Goal: Task Accomplishment & Management: Manage account settings

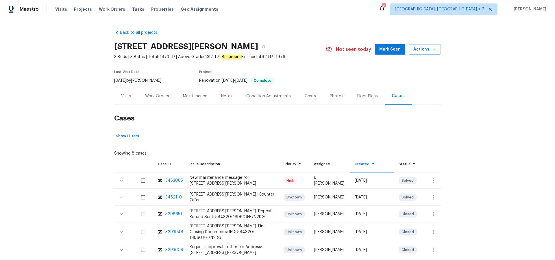
scroll to position [38, 0]
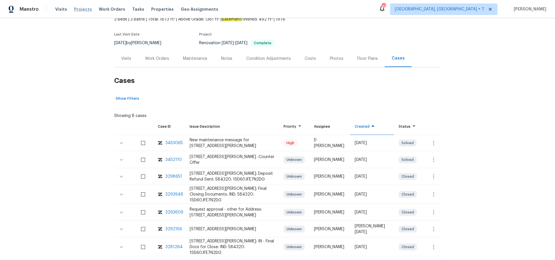
click at [79, 10] on span "Projects" at bounding box center [83, 9] width 18 height 6
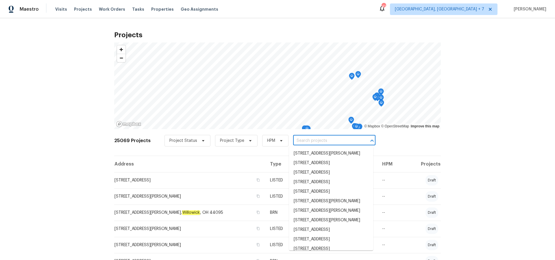
click at [312, 141] on input "text" at bounding box center [326, 140] width 66 height 9
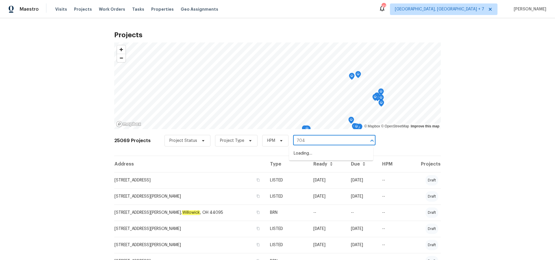
type input "7040"
click at [317, 152] on li "[STREET_ADDRESS][PERSON_NAME]" at bounding box center [331, 154] width 84 height 10
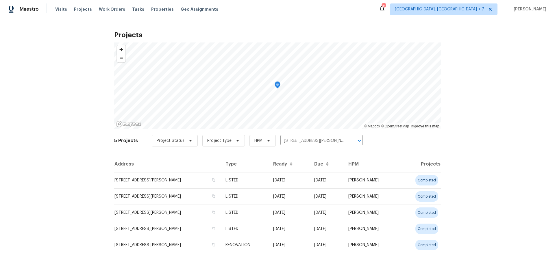
click at [158, 180] on td "[STREET_ADDRESS][PERSON_NAME]" at bounding box center [167, 180] width 107 height 16
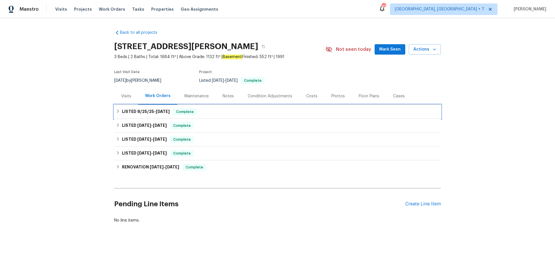
click at [130, 110] on h6 "LISTED [DATE] - [DATE]" at bounding box center [146, 111] width 48 height 7
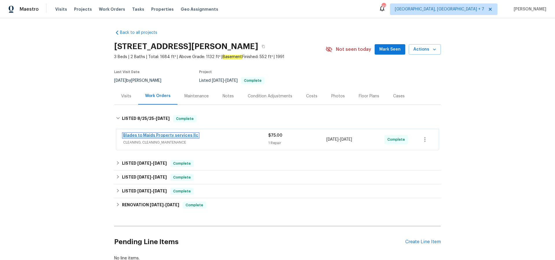
click at [144, 134] on link "Blades to Maids Property services llc" at bounding box center [160, 136] width 75 height 4
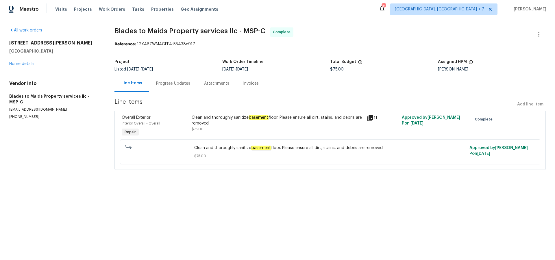
click at [372, 118] on icon at bounding box center [370, 118] width 6 height 6
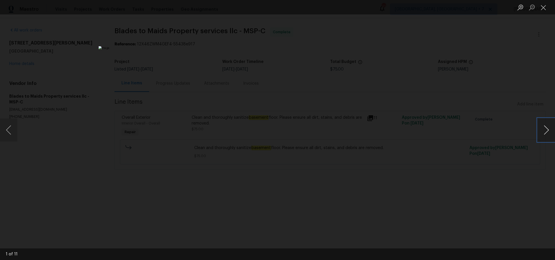
click at [545, 133] on button "Next image" at bounding box center [546, 130] width 17 height 23
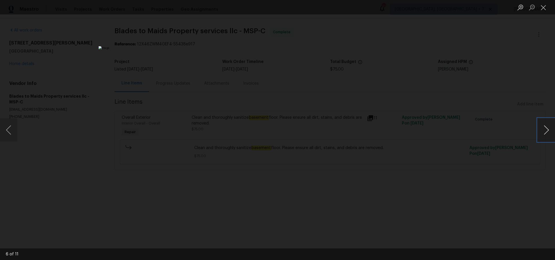
click at [545, 133] on button "Next image" at bounding box center [546, 130] width 17 height 23
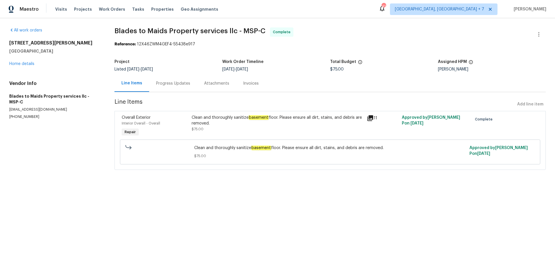
click at [10, 66] on div "[STREET_ADDRESS][PERSON_NAME] Home details" at bounding box center [54, 53] width 91 height 27
click at [12, 65] on link "Home details" at bounding box center [21, 64] width 25 height 4
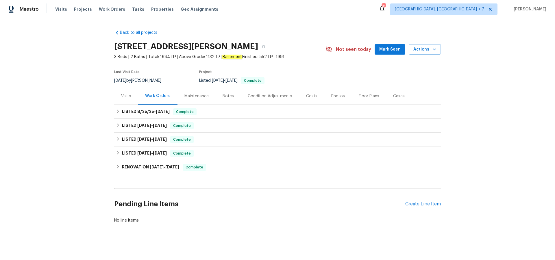
click at [128, 93] on div "Visits" at bounding box center [126, 96] width 10 height 6
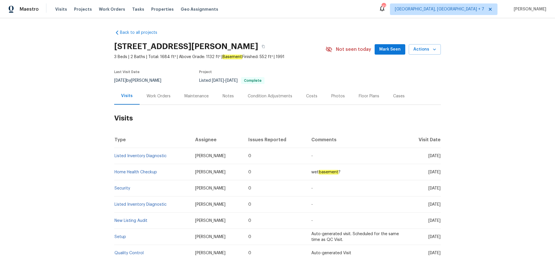
click at [156, 96] on div "Work Orders" at bounding box center [159, 96] width 24 height 6
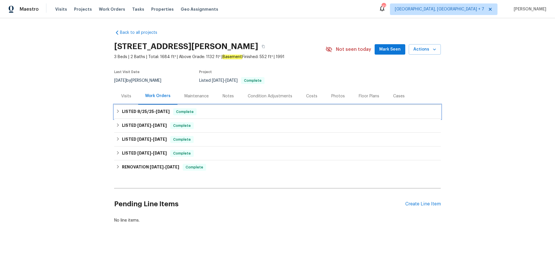
click at [154, 111] on span "[DATE] - [DATE]" at bounding box center [153, 112] width 32 height 4
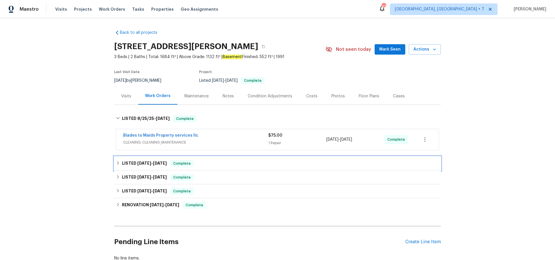
click at [147, 162] on span "[DATE]" at bounding box center [144, 163] width 14 height 4
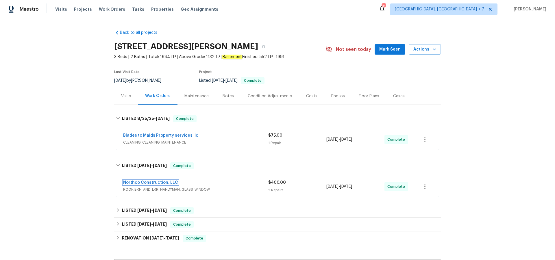
click at [153, 181] on link "Northco Construction, LLC" at bounding box center [150, 183] width 55 height 4
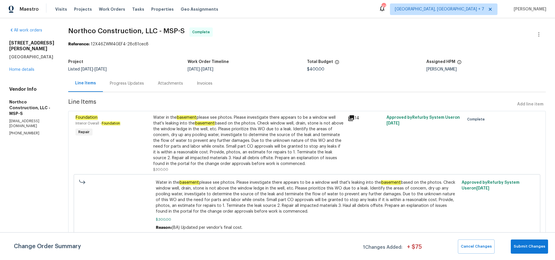
click at [348, 120] on icon at bounding box center [351, 118] width 6 height 6
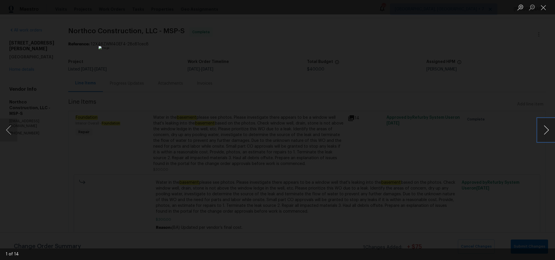
click at [550, 128] on button "Next image" at bounding box center [546, 130] width 17 height 23
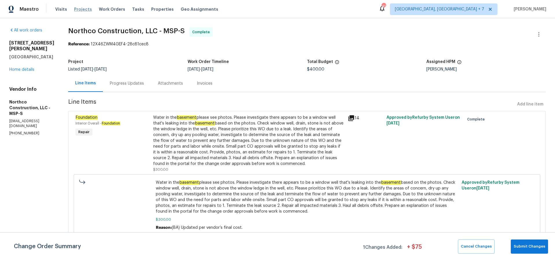
click at [76, 9] on span "Projects" at bounding box center [83, 9] width 18 height 6
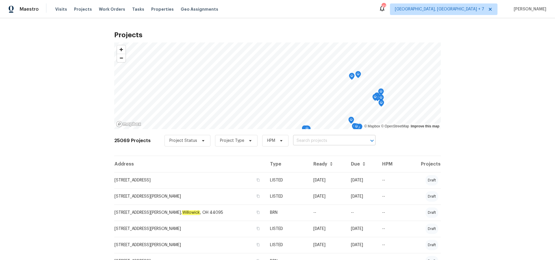
click at [319, 140] on input "text" at bounding box center [326, 140] width 66 height 9
type input "2360"
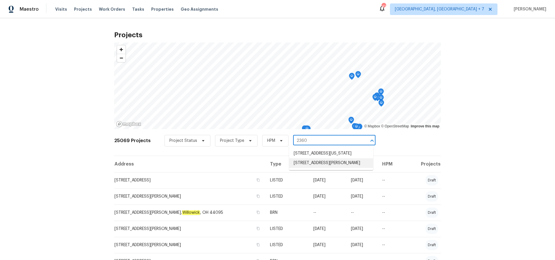
click at [318, 168] on li "[STREET_ADDRESS][PERSON_NAME]" at bounding box center [331, 163] width 84 height 10
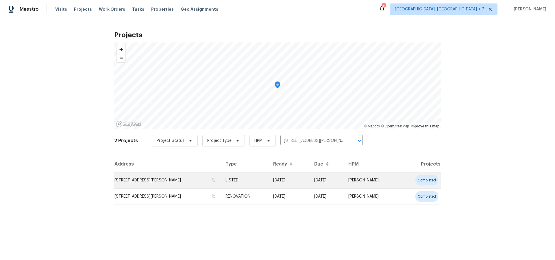
click at [155, 182] on td "[STREET_ADDRESS][PERSON_NAME]" at bounding box center [167, 180] width 107 height 16
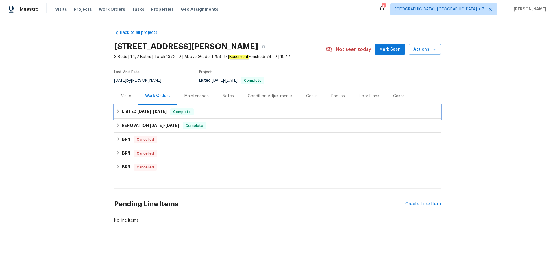
click at [140, 110] on span "[DATE]" at bounding box center [144, 112] width 14 height 4
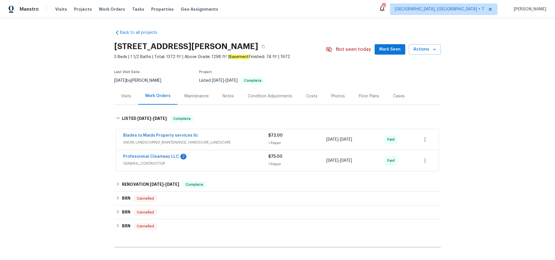
click at [125, 97] on div "Visits" at bounding box center [126, 96] width 10 height 6
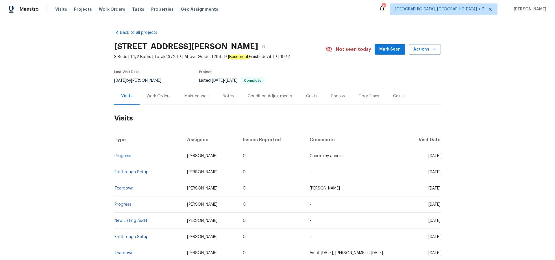
click at [400, 99] on div "Cases" at bounding box center [398, 96] width 25 height 17
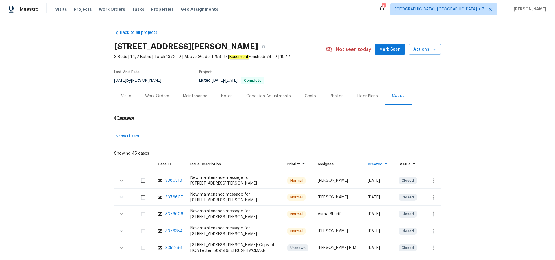
click at [193, 95] on div "Maintenance" at bounding box center [195, 96] width 24 height 6
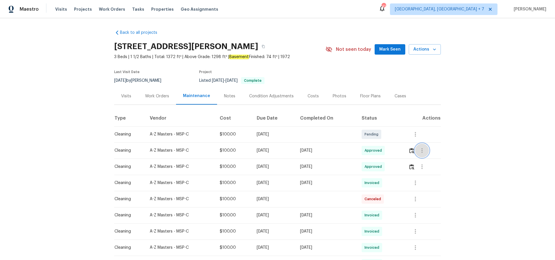
click at [422, 149] on icon "button" at bounding box center [422, 150] width 7 height 7
click at [428, 158] on li "View details" at bounding box center [437, 161] width 40 height 10
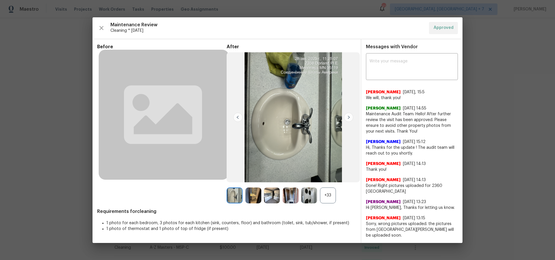
click at [348, 117] on img at bounding box center [348, 117] width 9 height 9
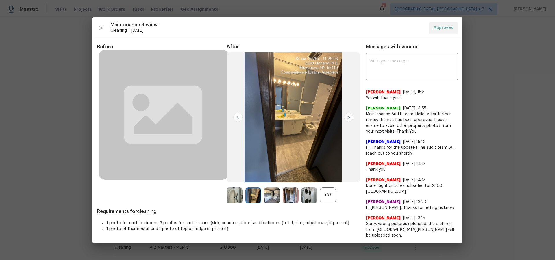
click at [348, 117] on img at bounding box center [348, 117] width 9 height 9
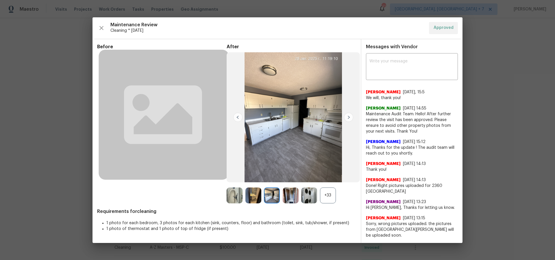
click at [348, 117] on img at bounding box center [348, 117] width 9 height 9
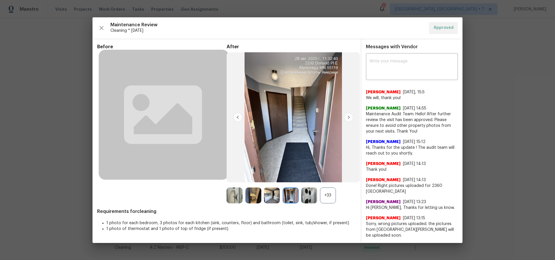
click at [348, 117] on img at bounding box center [348, 117] width 9 height 9
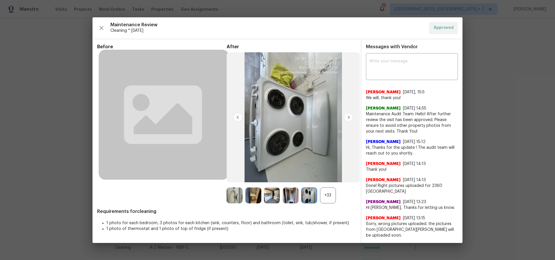
click at [348, 117] on img at bounding box center [348, 117] width 9 height 9
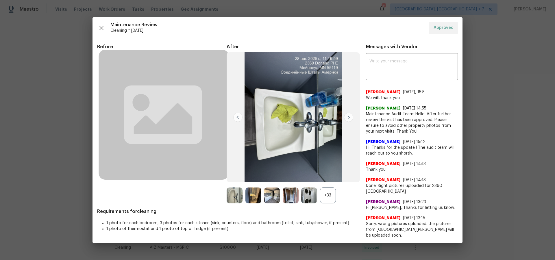
click at [348, 117] on img at bounding box center [348, 117] width 9 height 9
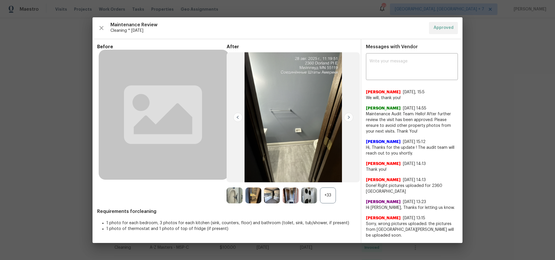
click at [348, 117] on img at bounding box center [348, 117] width 9 height 9
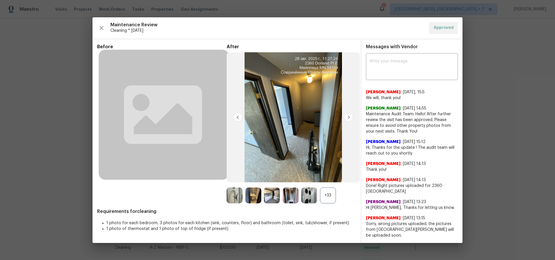
click at [348, 117] on img at bounding box center [348, 117] width 9 height 9
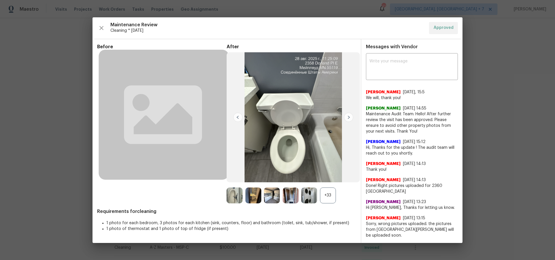
click at [348, 117] on img at bounding box center [348, 117] width 9 height 9
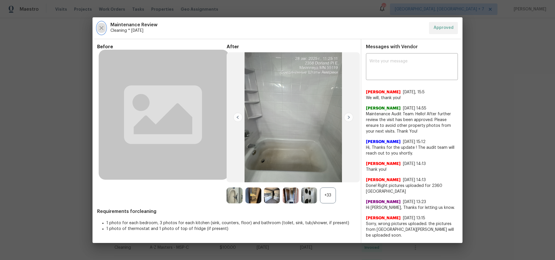
click at [101, 29] on icon "button" at bounding box center [101, 28] width 7 height 7
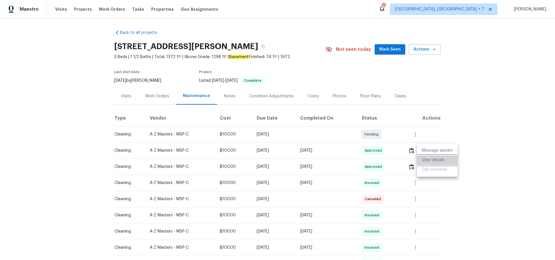
click at [432, 160] on li "View details" at bounding box center [437, 161] width 40 height 10
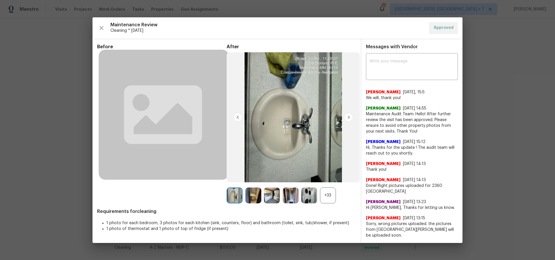
click at [349, 119] on img at bounding box center [348, 117] width 9 height 9
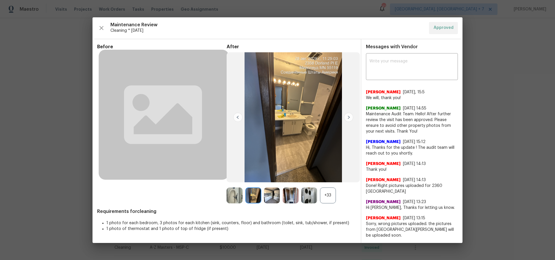
click at [349, 119] on img at bounding box center [348, 117] width 9 height 9
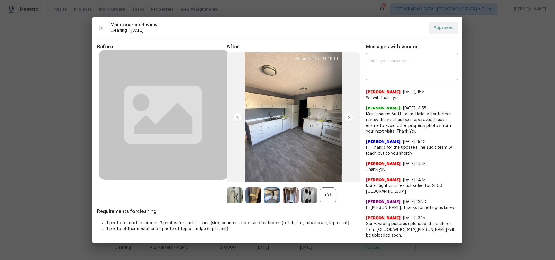
click at [349, 119] on img at bounding box center [348, 117] width 9 height 9
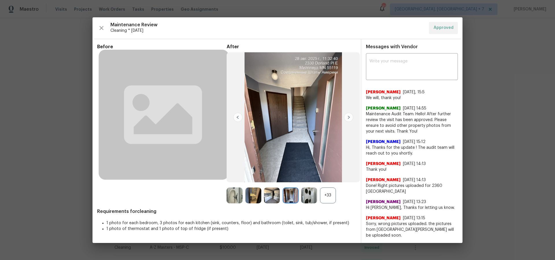
click at [349, 119] on img at bounding box center [348, 117] width 9 height 9
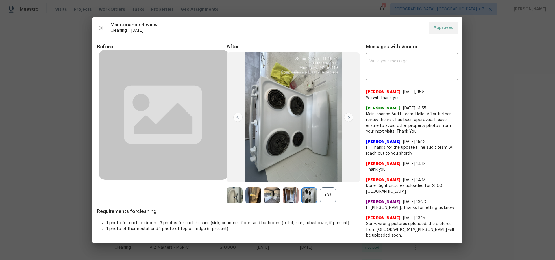
click at [349, 119] on img at bounding box center [348, 117] width 9 height 9
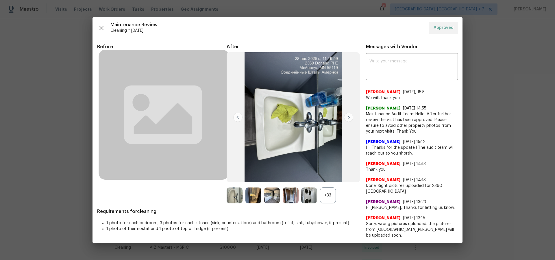
click at [349, 119] on img at bounding box center [348, 117] width 9 height 9
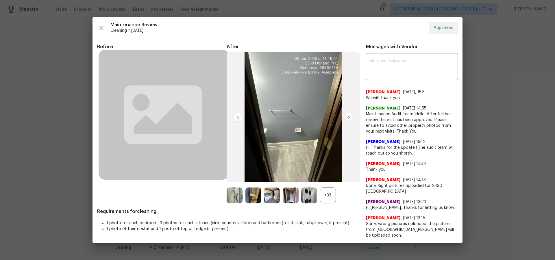
click at [349, 119] on img at bounding box center [348, 117] width 9 height 9
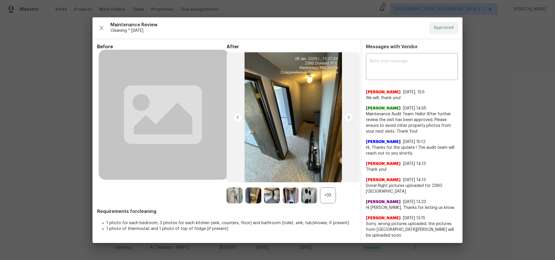
click at [349, 119] on img at bounding box center [348, 117] width 9 height 9
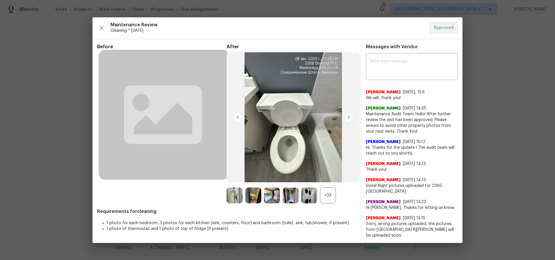
click at [349, 119] on img at bounding box center [348, 117] width 9 height 9
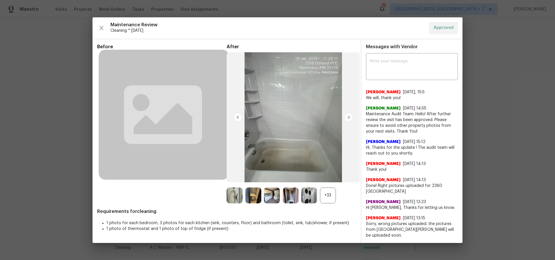
click at [350, 119] on img at bounding box center [348, 117] width 9 height 9
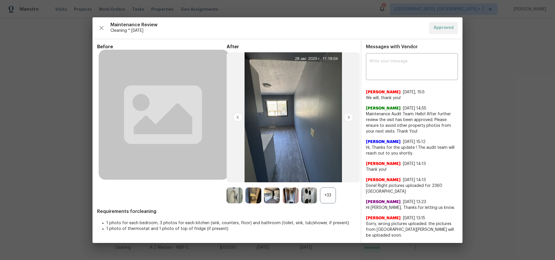
click at [350, 118] on img at bounding box center [348, 117] width 9 height 9
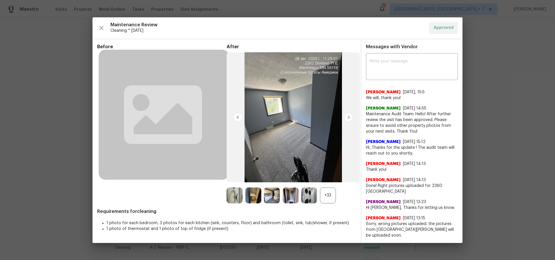
click at [350, 118] on img at bounding box center [348, 117] width 9 height 9
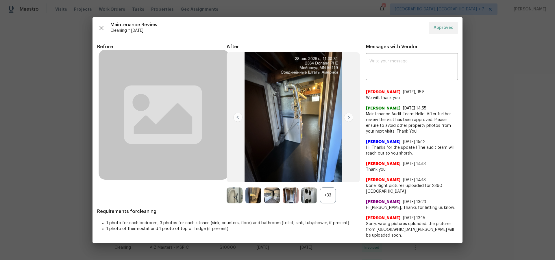
click at [350, 118] on img at bounding box center [348, 117] width 9 height 9
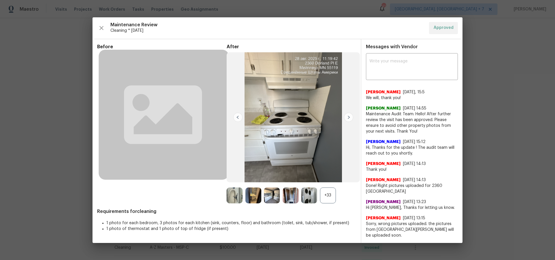
click at [350, 118] on img at bounding box center [348, 117] width 9 height 9
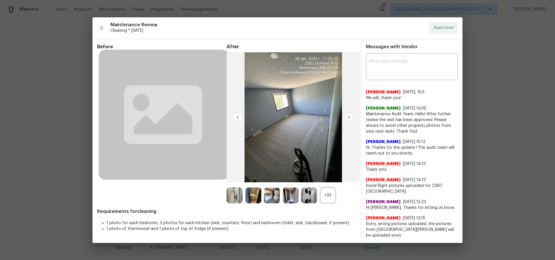
click at [350, 118] on img at bounding box center [348, 117] width 9 height 9
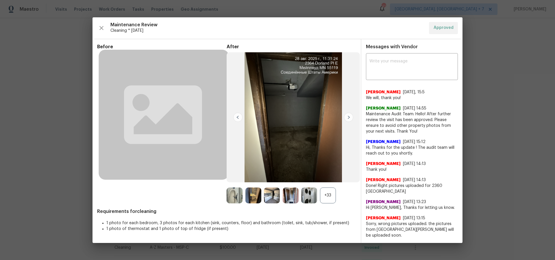
click at [350, 118] on img at bounding box center [348, 117] width 9 height 9
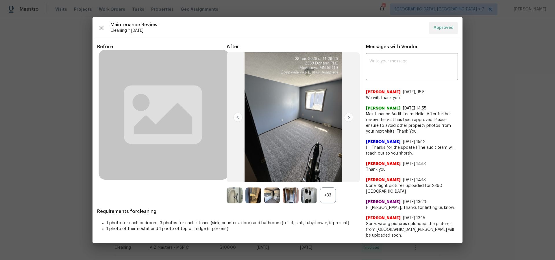
click at [350, 118] on img at bounding box center [348, 117] width 9 height 9
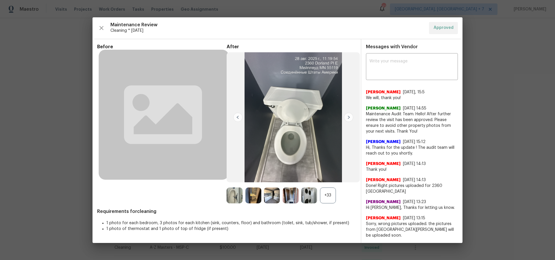
click at [350, 118] on img at bounding box center [348, 117] width 9 height 9
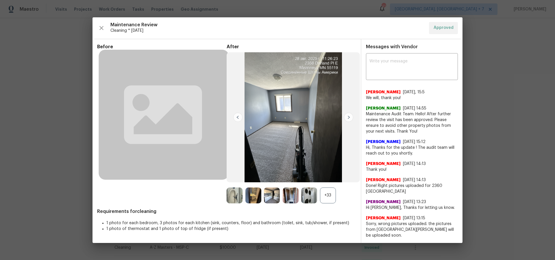
click at [350, 118] on img at bounding box center [348, 117] width 9 height 9
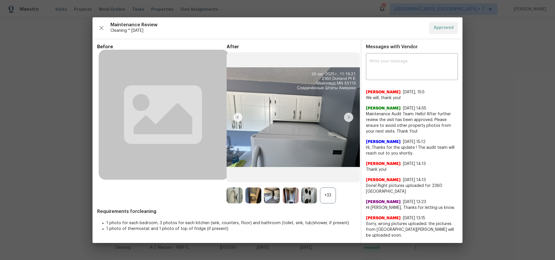
click at [350, 118] on img at bounding box center [348, 117] width 9 height 9
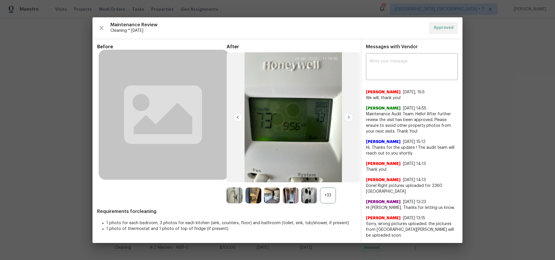
click at [350, 118] on img at bounding box center [348, 117] width 9 height 9
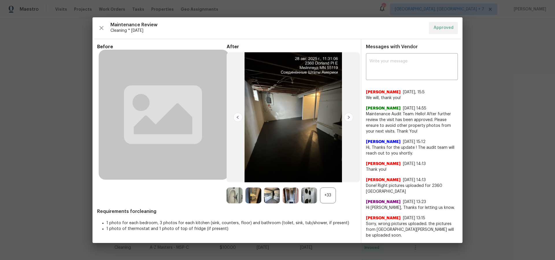
click at [350, 118] on img at bounding box center [348, 117] width 9 height 9
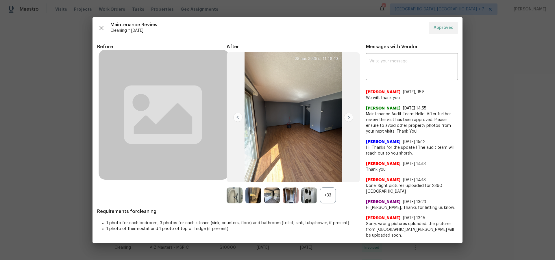
click at [350, 118] on img at bounding box center [348, 117] width 9 height 9
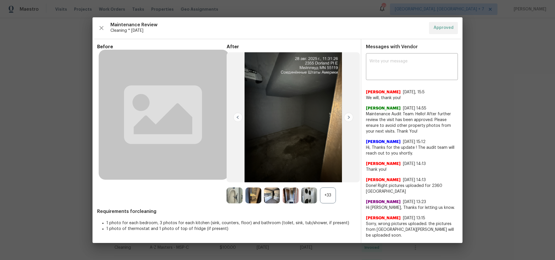
click at [350, 118] on img at bounding box center [348, 117] width 9 height 9
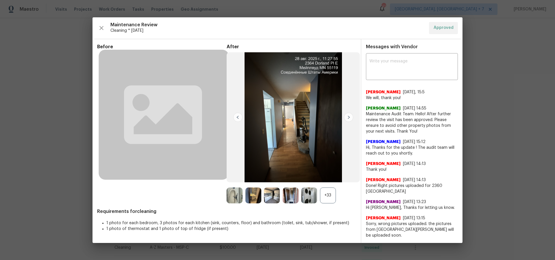
click at [350, 118] on img at bounding box center [348, 117] width 9 height 9
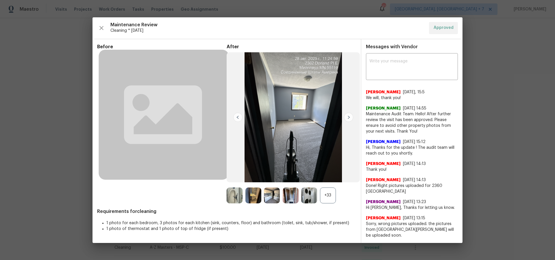
click at [350, 118] on img at bounding box center [348, 117] width 9 height 9
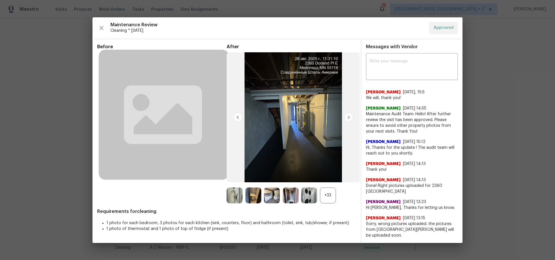
click at [350, 118] on img at bounding box center [348, 117] width 9 height 9
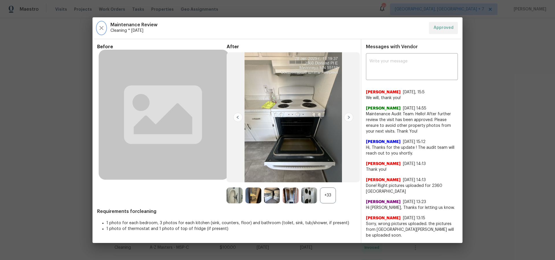
click at [104, 28] on icon "button" at bounding box center [101, 28] width 7 height 7
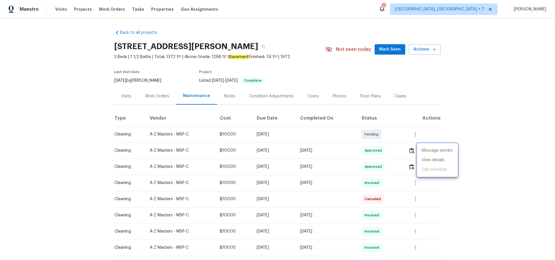
click at [130, 95] on div at bounding box center [277, 130] width 555 height 260
click at [128, 96] on div "Visits" at bounding box center [126, 96] width 10 height 6
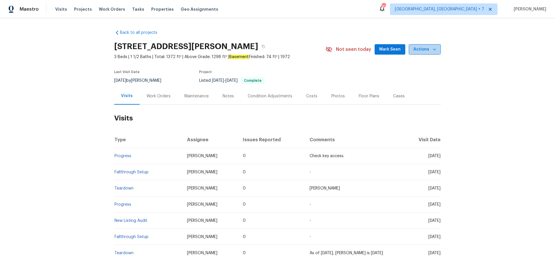
click at [424, 48] on span "Actions" at bounding box center [424, 49] width 23 height 7
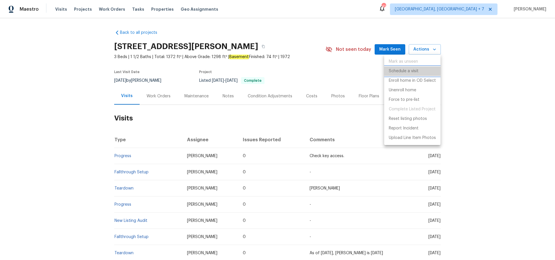
click at [412, 71] on p "Schedule a visit" at bounding box center [404, 71] width 30 height 6
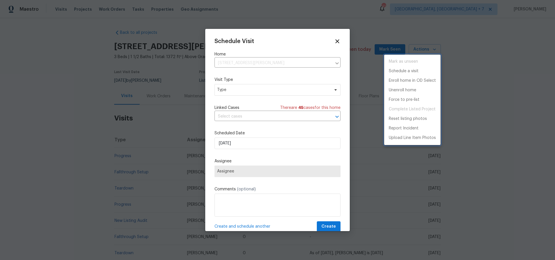
click at [253, 88] on div at bounding box center [277, 130] width 555 height 260
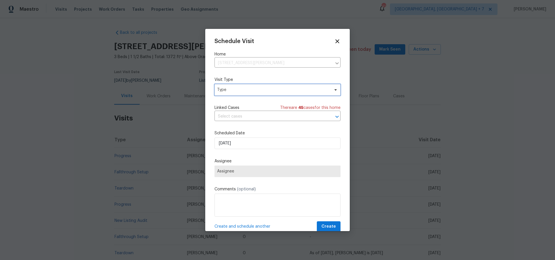
click at [242, 90] on span "Type" at bounding box center [273, 90] width 112 height 6
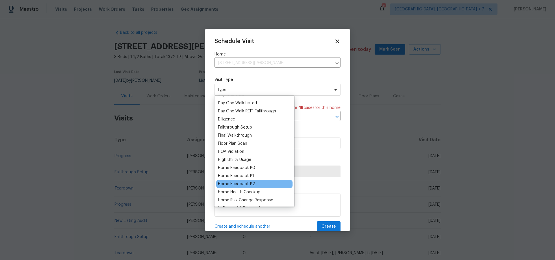
scroll to position [112, 0]
click at [254, 190] on div "Home Health Checkup" at bounding box center [239, 192] width 42 height 6
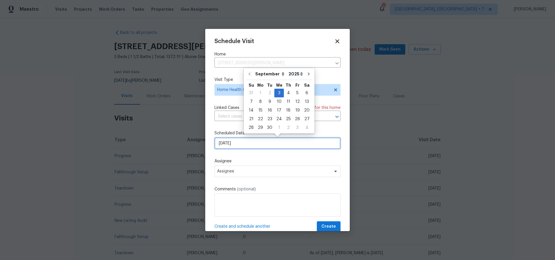
click at [242, 146] on input "[DATE]" at bounding box center [277, 144] width 126 height 12
click at [286, 94] on div "4" at bounding box center [288, 93] width 9 height 8
type input "[DATE]"
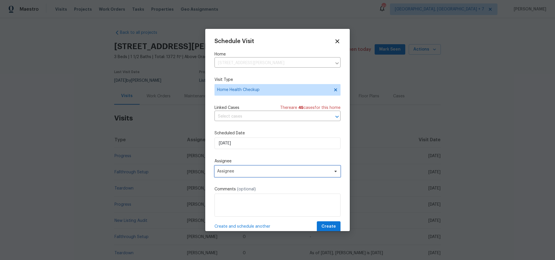
click at [229, 168] on span "Assignee" at bounding box center [277, 172] width 126 height 12
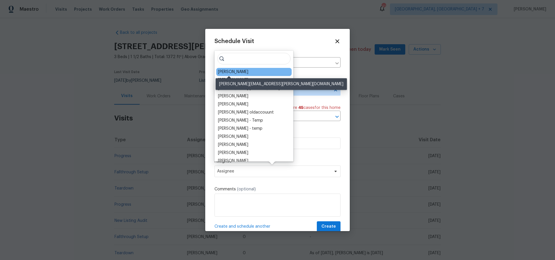
click at [228, 73] on div "[PERSON_NAME]" at bounding box center [233, 72] width 30 height 6
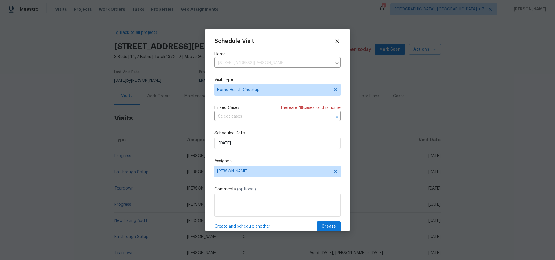
click at [229, 192] on label "Comments (optional)" at bounding box center [277, 189] width 126 height 6
click at [229, 197] on textarea at bounding box center [277, 205] width 126 height 23
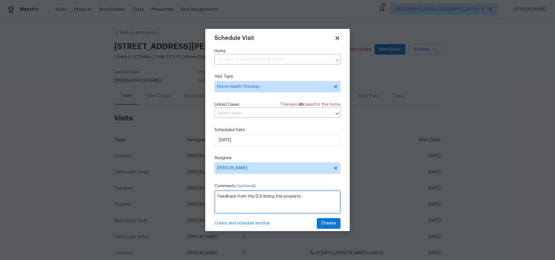
click at [304, 197] on textarea "Feedback from the ELA listing this property:" at bounding box center [277, 201] width 126 height 23
paste textarea "Tough arterial road location, similar active comps with same EO. Waiting to see…"
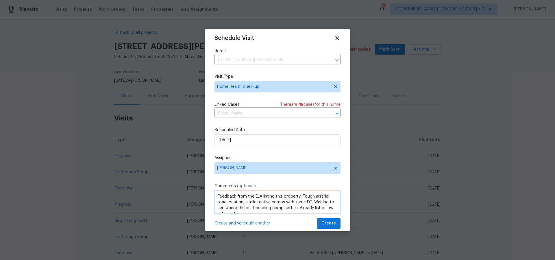
scroll to position [6, 0]
drag, startPoint x: 302, startPoint y: 197, endPoint x: 308, endPoint y: 209, distance: 12.8
click at [308, 209] on textarea "Feedback from the ELA listing this property: Tough arterial road location, simi…" at bounding box center [277, 201] width 126 height 23
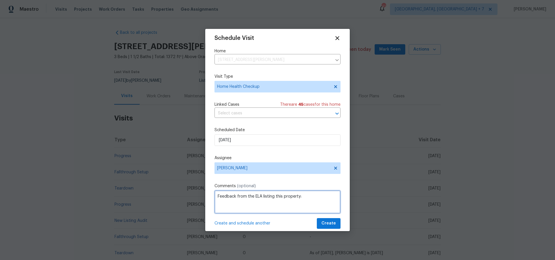
scroll to position [0, 0]
drag, startPoint x: 248, startPoint y: 197, endPoint x: 250, endPoint y: 202, distance: 5.9
click at [248, 197] on textarea "Feedback from the ELA listing this property:" at bounding box center [277, 201] width 126 height 23
click at [259, 197] on textarea "Feedback received from the ELA listing this property:" at bounding box center [277, 201] width 126 height 23
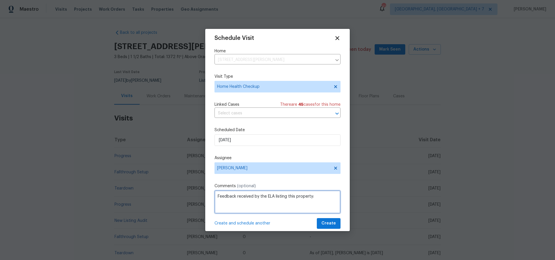
click at [320, 196] on textarea "Feedback received by the ELA listing this property:" at bounding box center [277, 201] width 126 height 23
paste textarea "Kitchen peeling wall, bathtub needs to be changed, screen door broken"
click at [289, 203] on textarea "Feedback received by the ELA listing this property: Kitchen peeling wall, batht…" at bounding box center [277, 201] width 126 height 23
click at [264, 208] on textarea "Feedback received by the ELA listing this property: Kitchen peeling wall, batht…" at bounding box center [277, 201] width 126 height 23
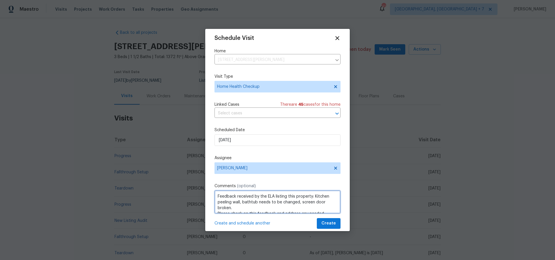
type textarea "Feedback received by the ELA listing this property: Kitchen peeling wall, batht…"
click at [329, 224] on span "Create" at bounding box center [328, 223] width 14 height 7
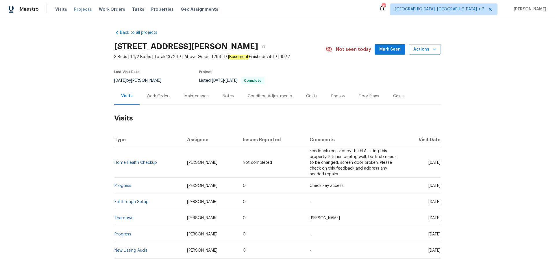
click at [75, 8] on span "Projects" at bounding box center [83, 9] width 18 height 6
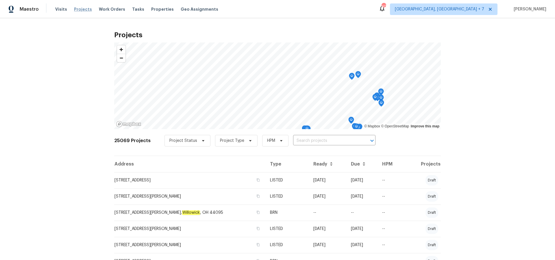
click at [79, 12] on span "Projects" at bounding box center [83, 9] width 18 height 6
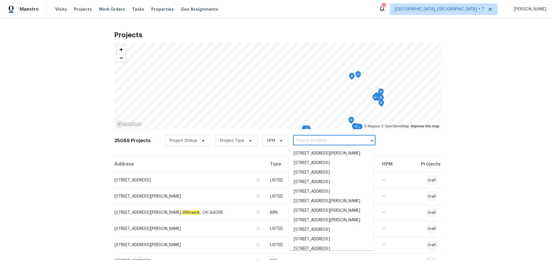
click at [316, 142] on input "text" at bounding box center [326, 140] width 66 height 9
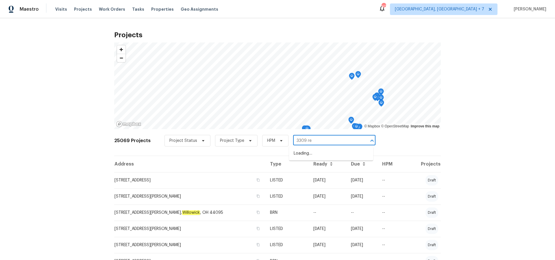
type input "3309 red"
click at [315, 152] on li "[STREET_ADDRESS]" at bounding box center [331, 154] width 84 height 10
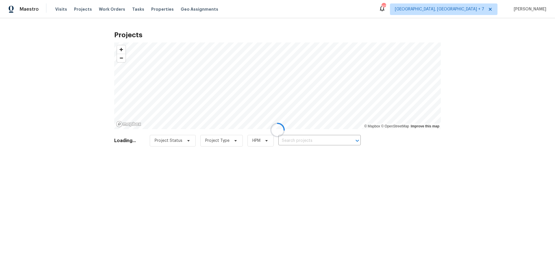
type input "[STREET_ADDRESS]"
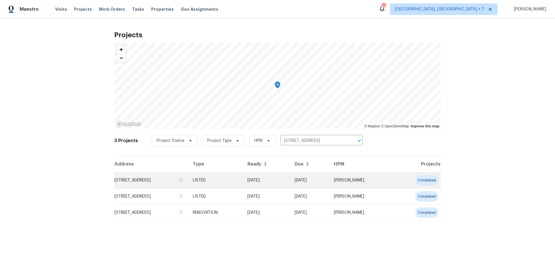
click at [165, 182] on td "[STREET_ADDRESS]" at bounding box center [151, 180] width 74 height 16
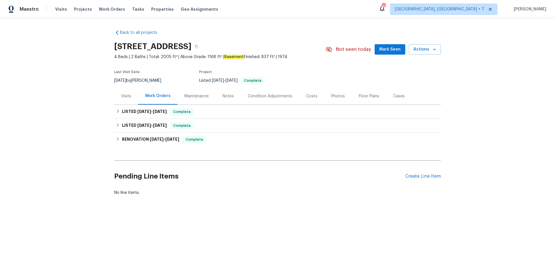
click at [393, 98] on div "Cases" at bounding box center [399, 96] width 12 height 6
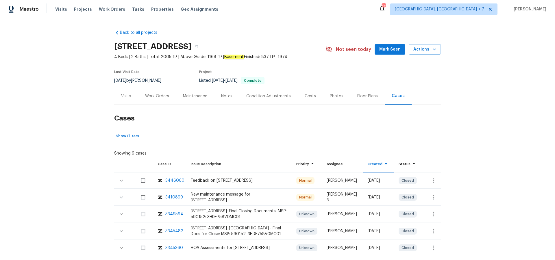
click at [175, 182] on div "3446060" at bounding box center [174, 181] width 19 height 6
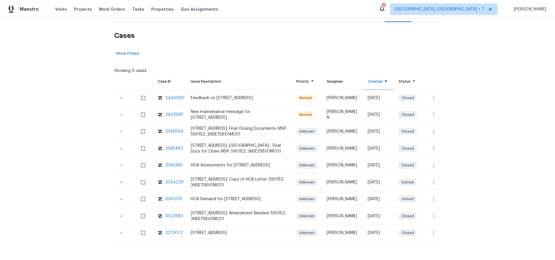
scroll to position [85, 0]
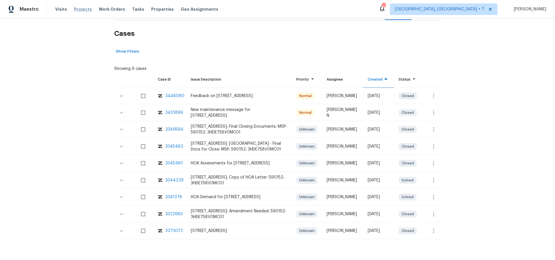
click at [78, 10] on span "Projects" at bounding box center [83, 9] width 18 height 6
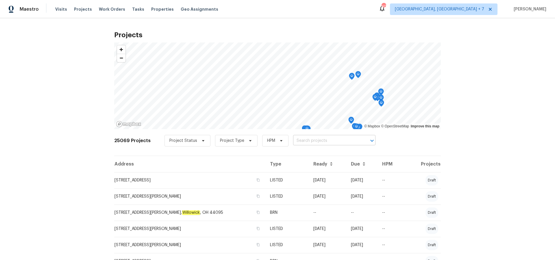
click at [300, 138] on input "text" at bounding box center [326, 140] width 66 height 9
type input "5617"
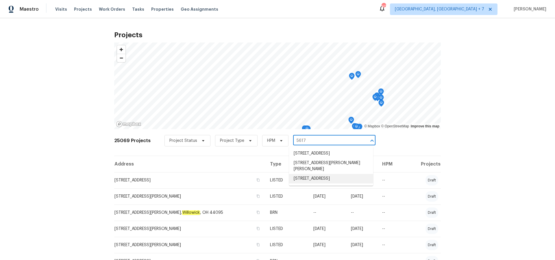
click at [310, 183] on li "[STREET_ADDRESS]" at bounding box center [331, 179] width 84 height 10
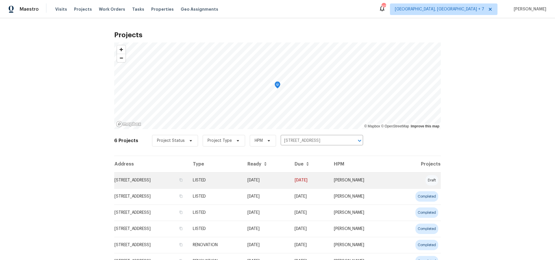
click at [148, 182] on td "[STREET_ADDRESS]" at bounding box center [151, 180] width 74 height 16
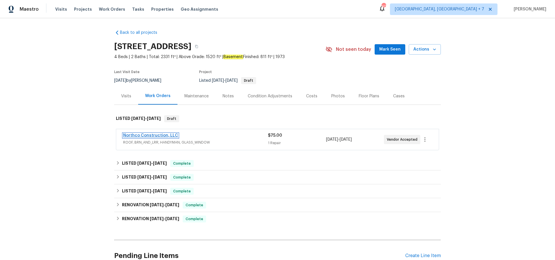
click at [155, 135] on link "Northco Construction, LLC" at bounding box center [150, 136] width 55 height 4
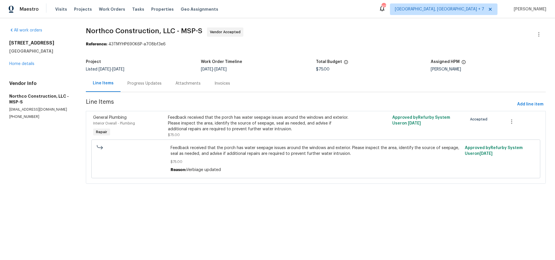
click at [140, 84] on div "Progress Updates" at bounding box center [144, 84] width 34 height 6
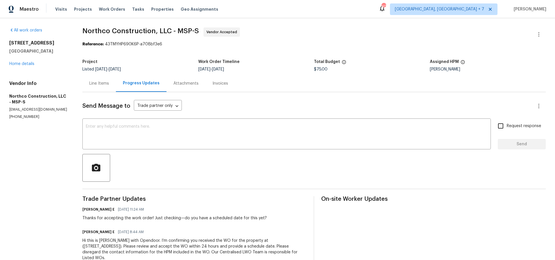
scroll to position [12, 0]
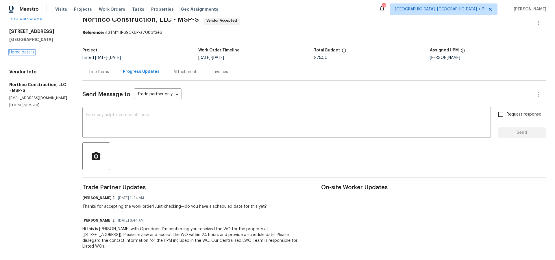
click at [28, 52] on link "Home details" at bounding box center [21, 52] width 25 height 4
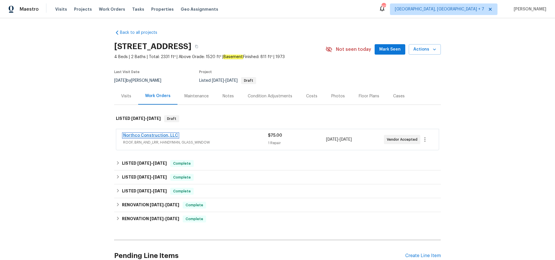
click at [147, 134] on link "Northco Construction, LLC" at bounding box center [150, 136] width 55 height 4
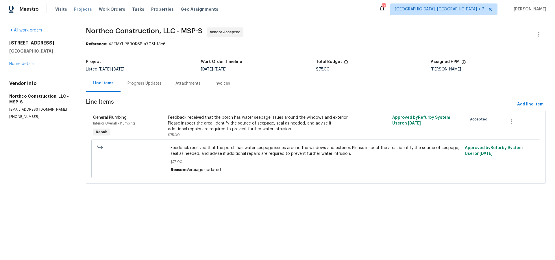
click at [84, 9] on span "Projects" at bounding box center [83, 9] width 18 height 6
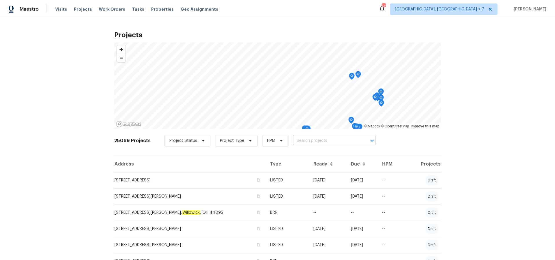
click at [304, 140] on input "text" at bounding box center [326, 140] width 66 height 9
type input "1590"
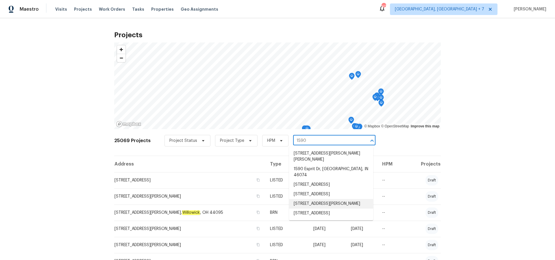
click at [318, 199] on li "[STREET_ADDRESS][PERSON_NAME]" at bounding box center [331, 204] width 84 height 10
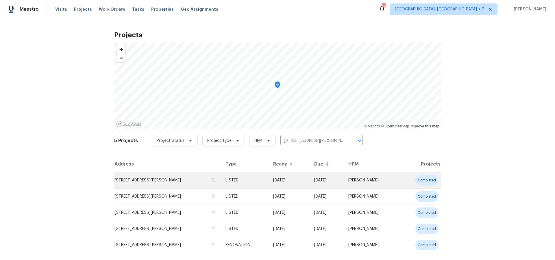
click at [170, 181] on td "[STREET_ADDRESS][PERSON_NAME]" at bounding box center [167, 180] width 107 height 16
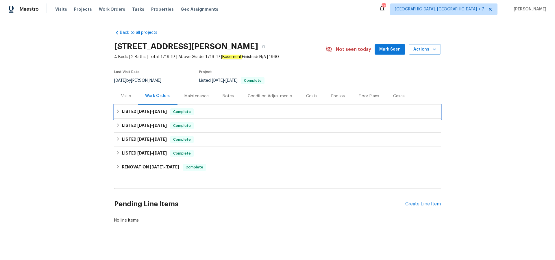
click at [134, 113] on h6 "LISTED [DATE] - [DATE]" at bounding box center [144, 111] width 45 height 7
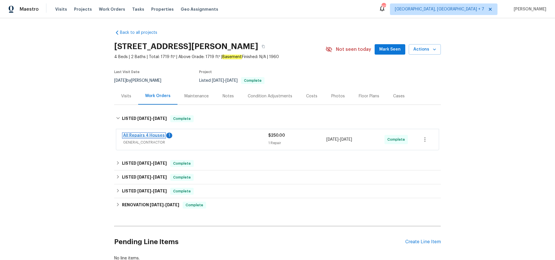
click at [134, 136] on link "All Repairs 4 Houses" at bounding box center [144, 136] width 42 height 4
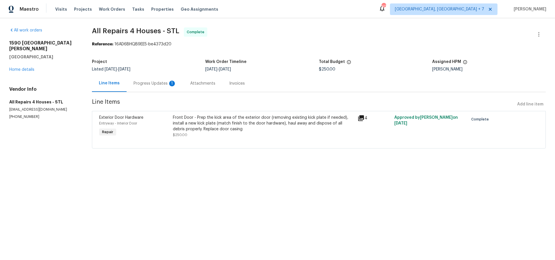
click at [157, 83] on div "Progress Updates 1" at bounding box center [155, 84] width 43 height 6
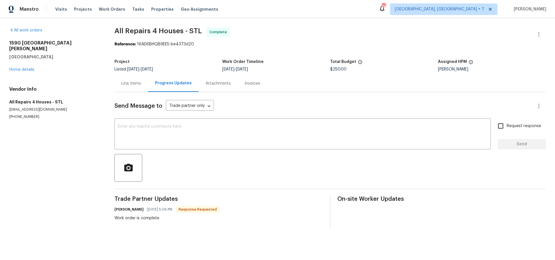
drag, startPoint x: 126, startPoint y: 83, endPoint x: 138, endPoint y: 85, distance: 12.9
click at [126, 83] on div "Line Items" at bounding box center [131, 84] width 20 height 6
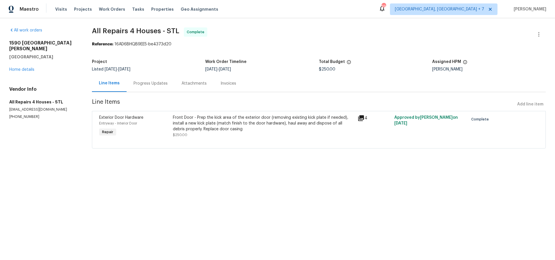
click at [362, 117] on icon at bounding box center [361, 118] width 6 height 6
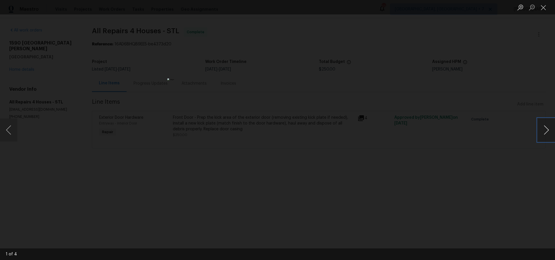
click at [545, 132] on button "Next image" at bounding box center [546, 130] width 17 height 23
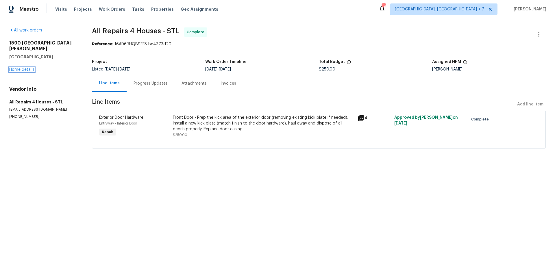
click at [32, 68] on link "Home details" at bounding box center [21, 70] width 25 height 4
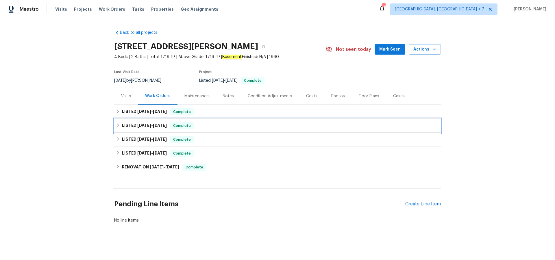
click at [147, 123] on h6 "LISTED [DATE] - [DATE]" at bounding box center [144, 125] width 45 height 7
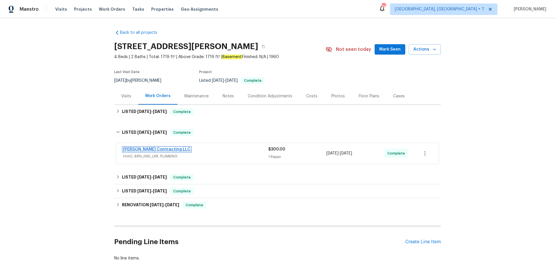
click at [163, 149] on link "[PERSON_NAME] Contracting LLC" at bounding box center [156, 149] width 67 height 4
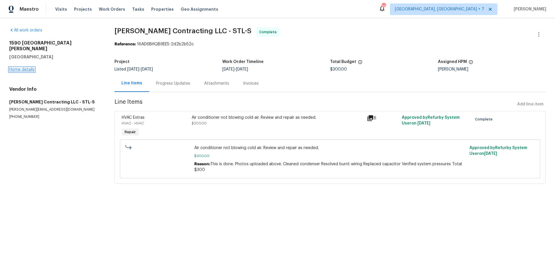
click at [28, 68] on link "Home details" at bounding box center [21, 70] width 25 height 4
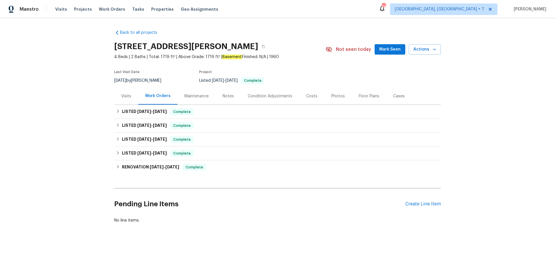
click at [127, 95] on div "Visits" at bounding box center [126, 96] width 10 height 6
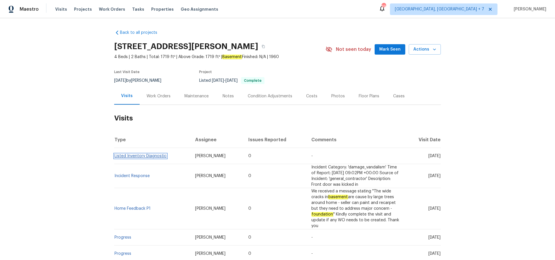
click at [159, 155] on link "Listed Inventory Diagnostic" at bounding box center [140, 156] width 52 height 4
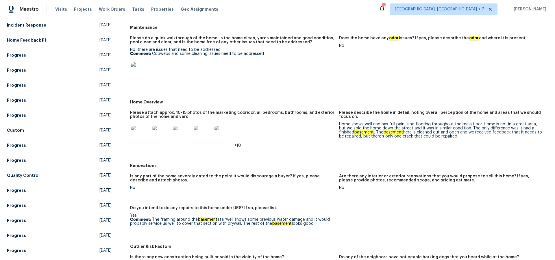
scroll to position [70, 0]
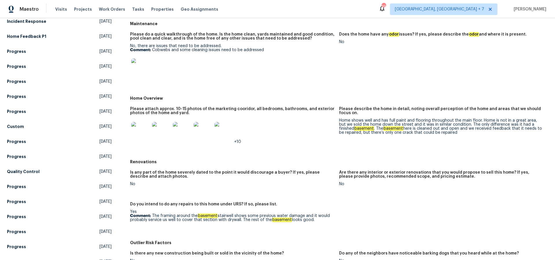
click at [135, 130] on img at bounding box center [140, 131] width 18 height 18
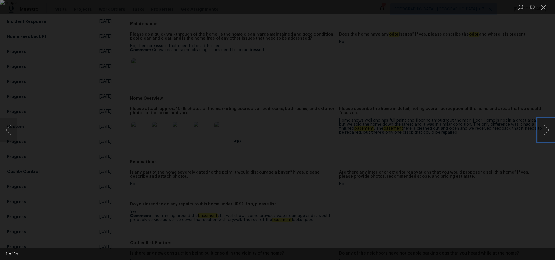
click at [542, 127] on button "Next image" at bounding box center [546, 130] width 17 height 23
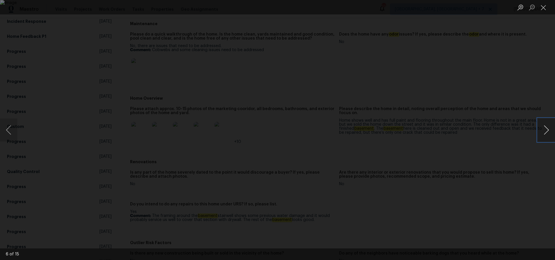
click at [542, 127] on button "Next image" at bounding box center [546, 130] width 17 height 23
click at [544, 131] on button "Next image" at bounding box center [546, 130] width 17 height 23
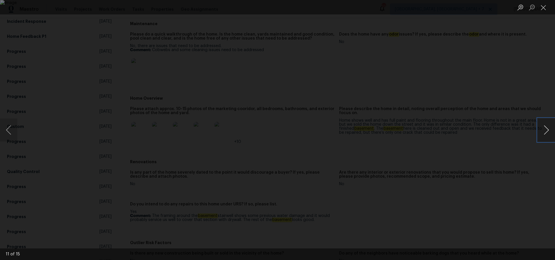
click at [544, 131] on button "Next image" at bounding box center [546, 130] width 17 height 23
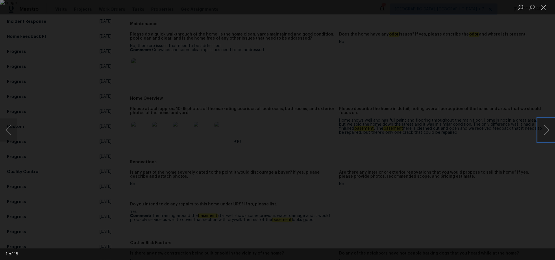
click at [544, 131] on button "Next image" at bounding box center [546, 130] width 17 height 23
click at [543, 10] on button "Close lightbox" at bounding box center [544, 7] width 12 height 10
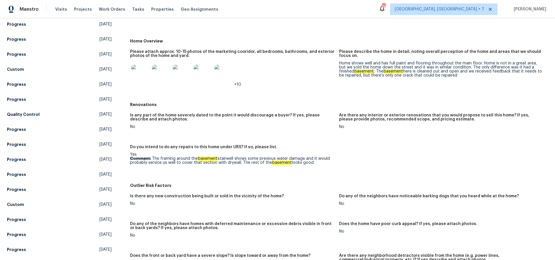
scroll to position [125, 0]
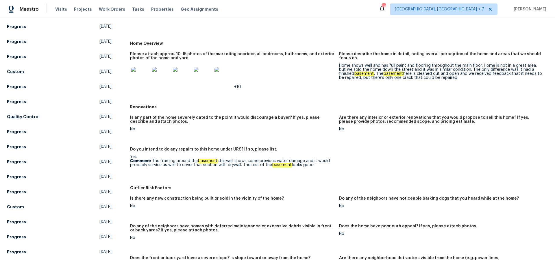
click at [142, 77] on img at bounding box center [140, 76] width 18 height 18
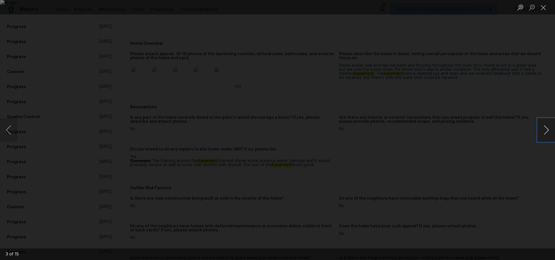
click at [548, 131] on button "Next image" at bounding box center [546, 130] width 17 height 23
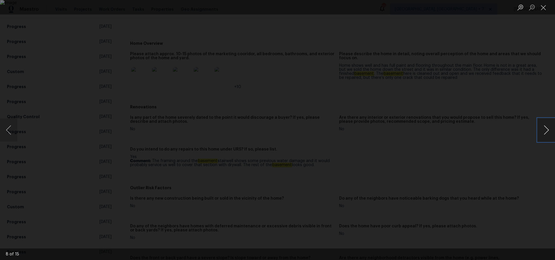
click at [548, 131] on button "Next image" at bounding box center [546, 130] width 17 height 23
click at [545, 132] on button "Next image" at bounding box center [546, 130] width 17 height 23
click at [547, 133] on button "Next image" at bounding box center [546, 130] width 17 height 23
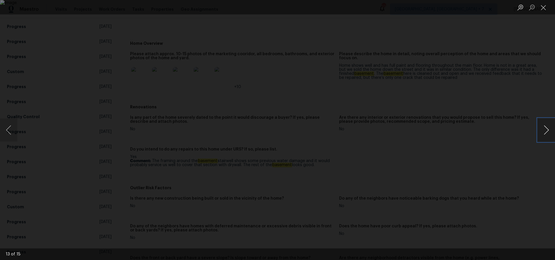
click at [547, 133] on button "Next image" at bounding box center [546, 130] width 17 height 23
click at [8, 127] on button "Previous image" at bounding box center [8, 130] width 17 height 23
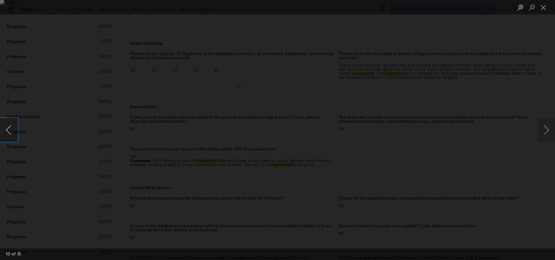
click at [8, 127] on button "Previous image" at bounding box center [8, 130] width 17 height 23
click at [547, 131] on button "Next image" at bounding box center [546, 130] width 17 height 23
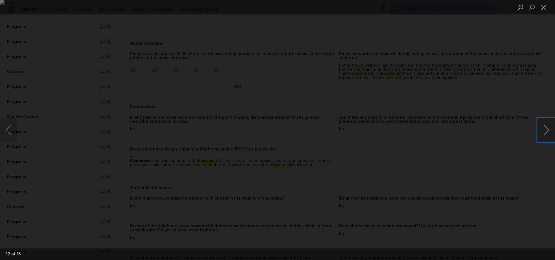
click at [547, 131] on button "Next image" at bounding box center [546, 130] width 17 height 23
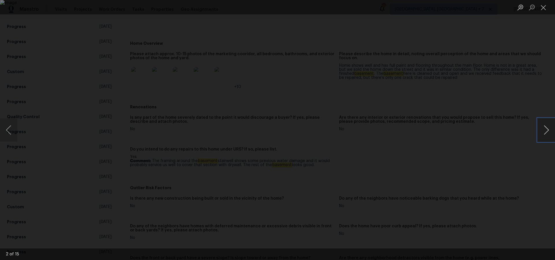
click at [547, 131] on button "Next image" at bounding box center [546, 130] width 17 height 23
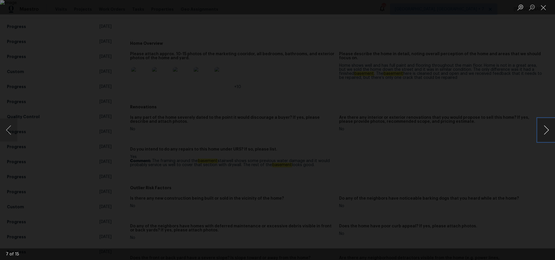
click at [547, 131] on button "Next image" at bounding box center [546, 130] width 17 height 23
drag, startPoint x: 543, startPoint y: 7, endPoint x: 541, endPoint y: 11, distance: 4.8
click at [543, 7] on button "Close lightbox" at bounding box center [544, 7] width 12 height 10
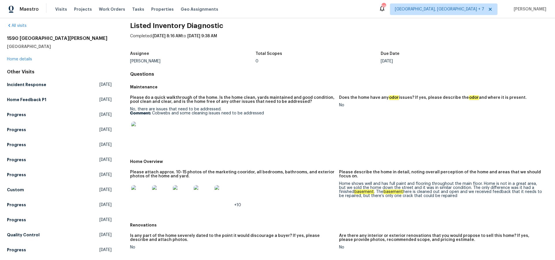
scroll to position [0, 0]
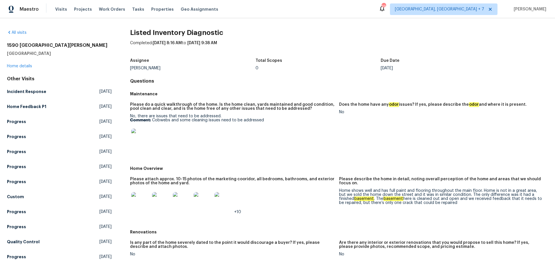
click at [143, 139] on img at bounding box center [140, 138] width 18 height 18
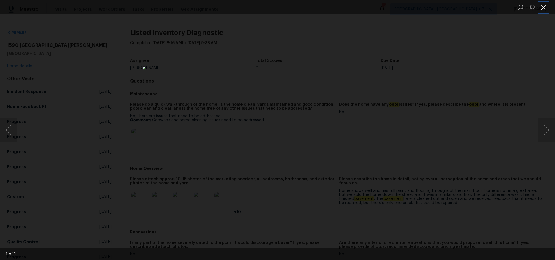
click at [544, 8] on button "Close lightbox" at bounding box center [544, 7] width 12 height 10
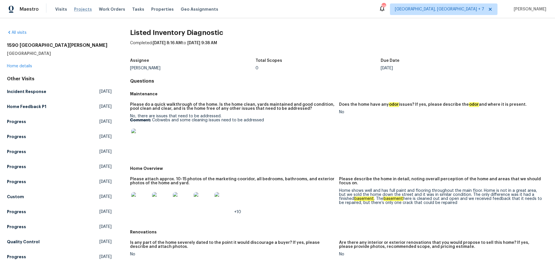
click at [75, 9] on span "Projects" at bounding box center [83, 9] width 18 height 6
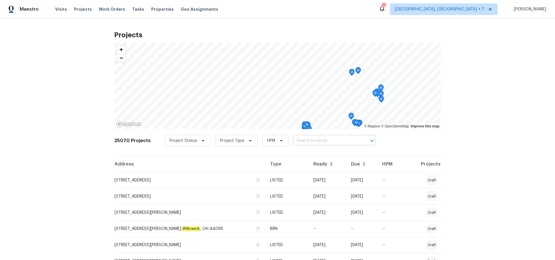
click at [331, 143] on input "text" at bounding box center [326, 140] width 66 height 9
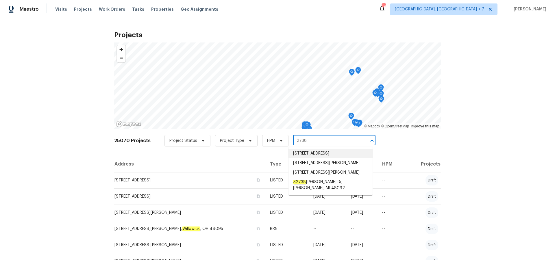
type input "2738"
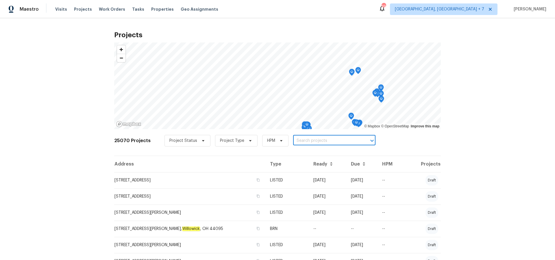
click at [341, 143] on input "text" at bounding box center [326, 140] width 66 height 9
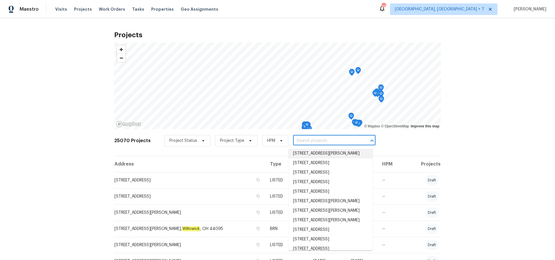
click at [341, 142] on input "text" at bounding box center [326, 140] width 66 height 9
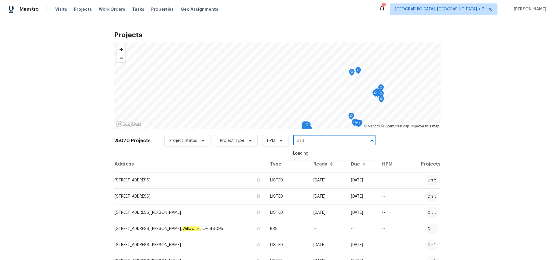
type input "2738"
click at [333, 177] on li "[STREET_ADDRESS][PERSON_NAME]" at bounding box center [330, 173] width 84 height 10
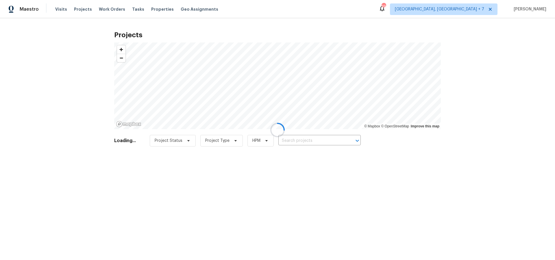
type input "[STREET_ADDRESS][PERSON_NAME]"
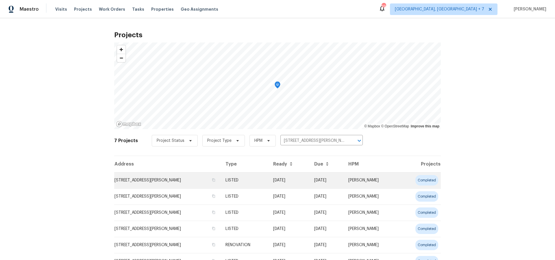
click at [177, 178] on td "[STREET_ADDRESS][PERSON_NAME]" at bounding box center [167, 180] width 107 height 16
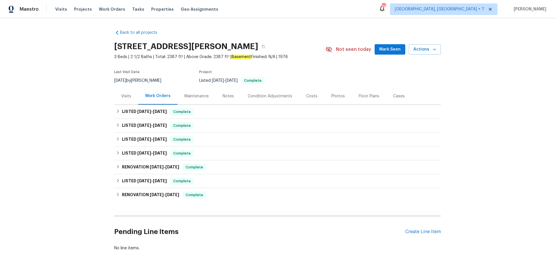
click at [401, 93] on div "Cases" at bounding box center [399, 96] width 12 height 6
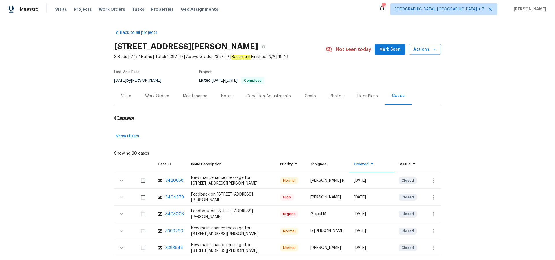
click at [174, 197] on div "3404379" at bounding box center [174, 198] width 18 height 6
click at [77, 9] on span "Projects" at bounding box center [83, 9] width 18 height 6
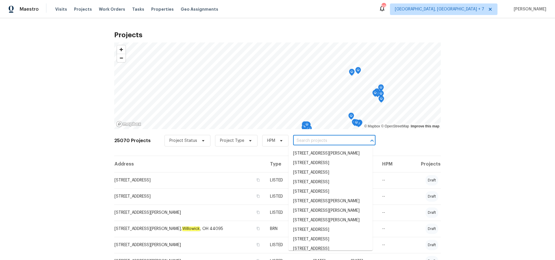
click at [324, 142] on input "text" at bounding box center [326, 140] width 66 height 9
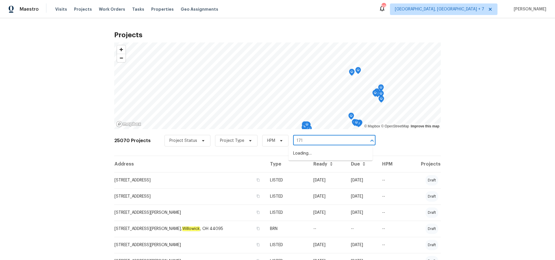
type input "1713"
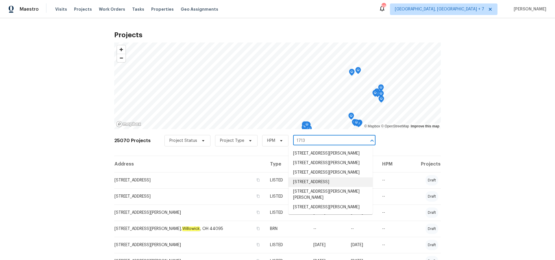
click at [314, 187] on li "[STREET_ADDRESS]" at bounding box center [330, 182] width 84 height 10
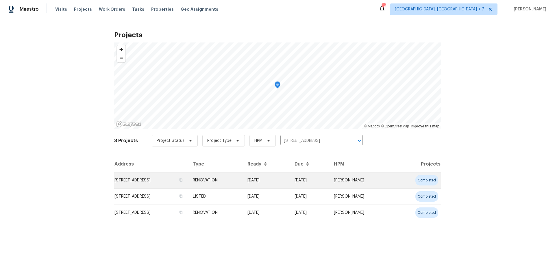
click at [173, 180] on td "[STREET_ADDRESS]" at bounding box center [151, 180] width 74 height 16
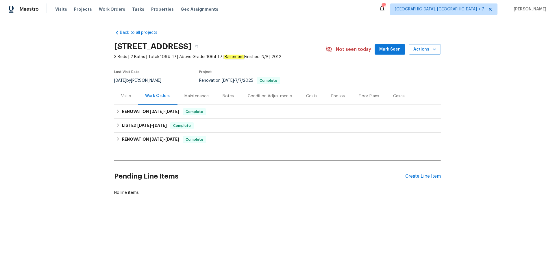
click at [132, 96] on div "Visits" at bounding box center [126, 96] width 24 height 17
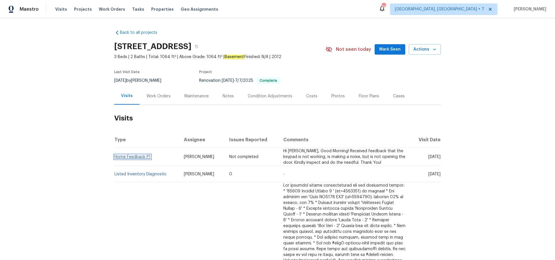
click at [132, 155] on link "Home Feedback P1" at bounding box center [132, 157] width 36 height 4
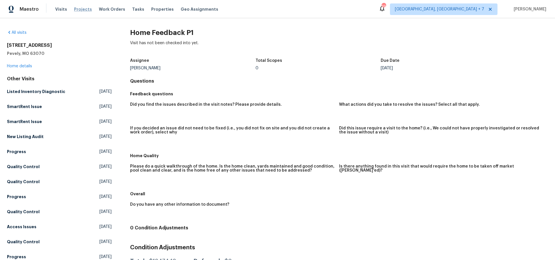
click at [82, 10] on span "Projects" at bounding box center [83, 9] width 18 height 6
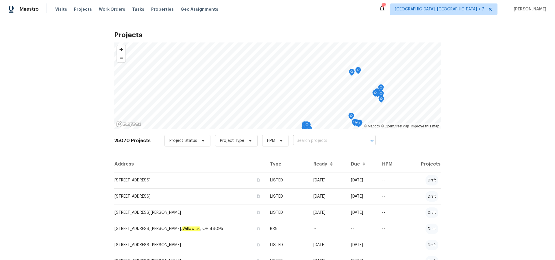
click at [321, 142] on input "text" at bounding box center [326, 140] width 66 height 9
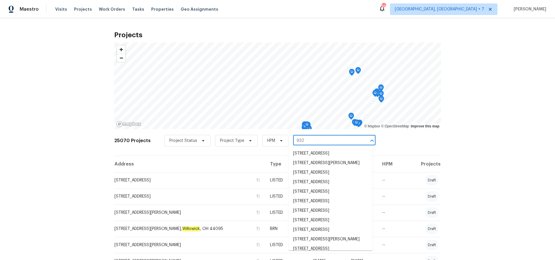
type input "932 s"
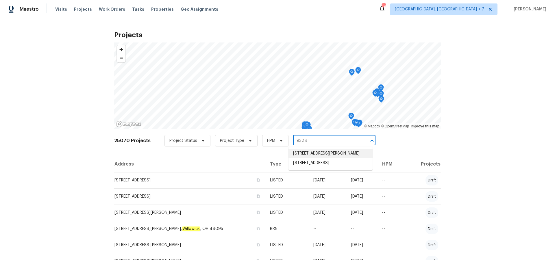
click at [325, 156] on li "[STREET_ADDRESS][PERSON_NAME]" at bounding box center [330, 154] width 84 height 10
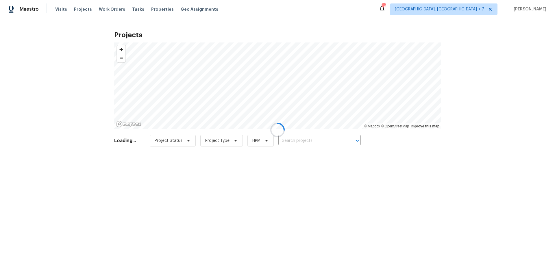
type input "[STREET_ADDRESS][PERSON_NAME]"
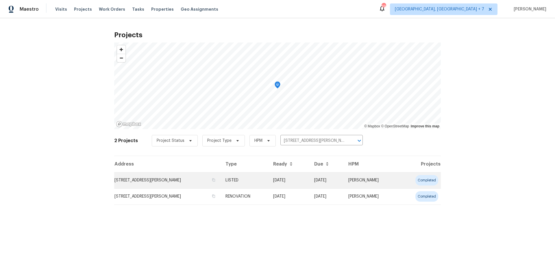
click at [168, 181] on td "[STREET_ADDRESS][PERSON_NAME]" at bounding box center [167, 180] width 107 height 16
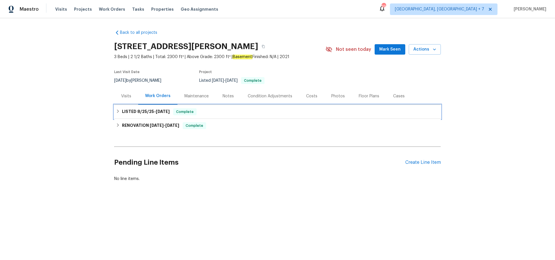
click at [142, 110] on span "8/25/25" at bounding box center [145, 112] width 17 height 4
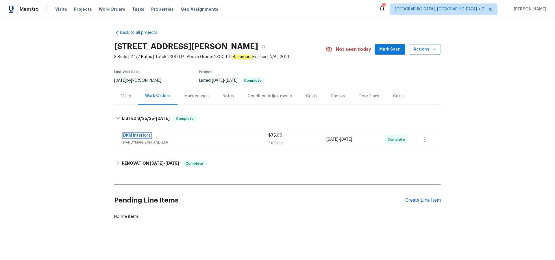
click at [143, 135] on link "DKM Interiors" at bounding box center [136, 136] width 27 height 4
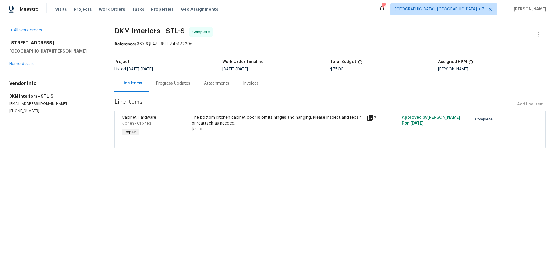
click at [371, 119] on icon at bounding box center [370, 118] width 7 height 7
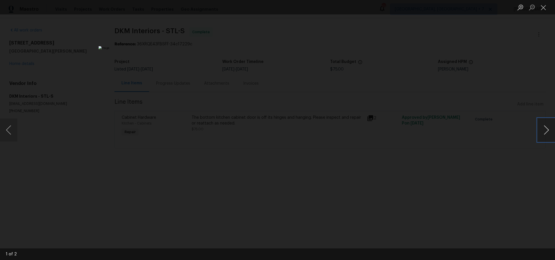
click at [549, 127] on button "Next image" at bounding box center [546, 130] width 17 height 23
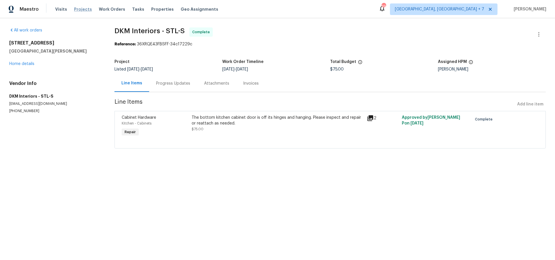
click at [78, 9] on span "Projects" at bounding box center [83, 9] width 18 height 6
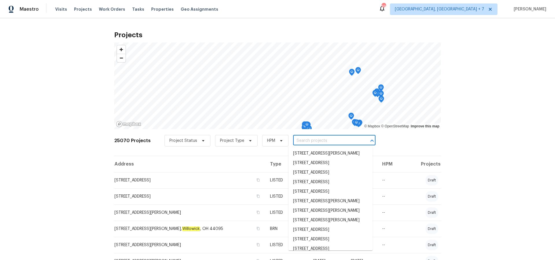
click at [325, 141] on input "text" at bounding box center [326, 140] width 66 height 9
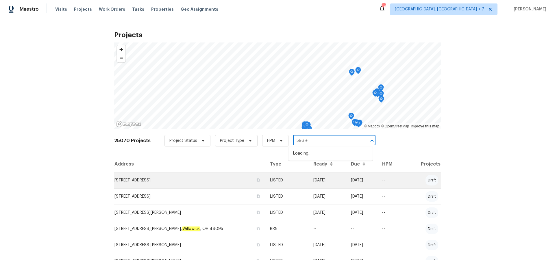
type input "596 ea"
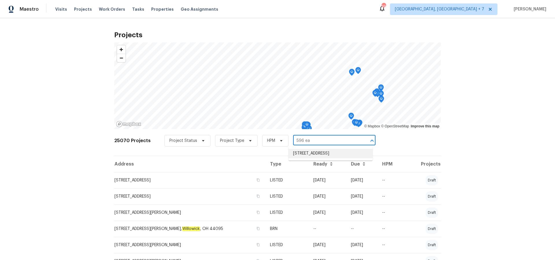
click at [322, 156] on li "[STREET_ADDRESS]" at bounding box center [330, 154] width 84 height 10
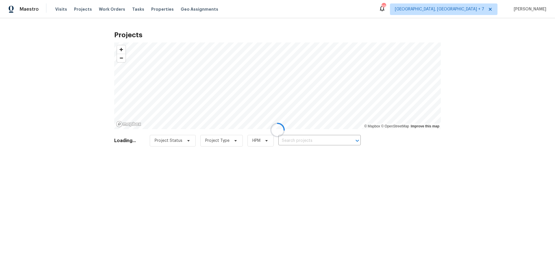
type input "[STREET_ADDRESS]"
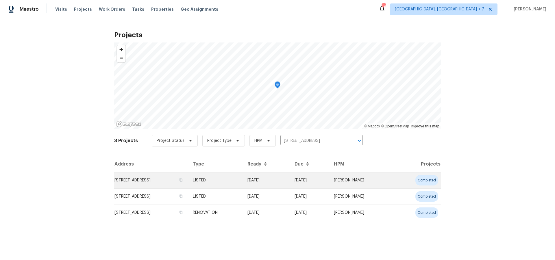
click at [166, 182] on td "[STREET_ADDRESS]" at bounding box center [151, 180] width 74 height 16
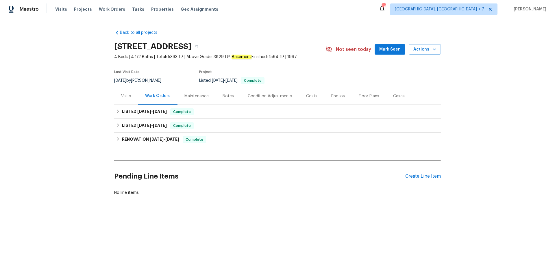
click at [393, 96] on div "Cases" at bounding box center [399, 96] width 12 height 6
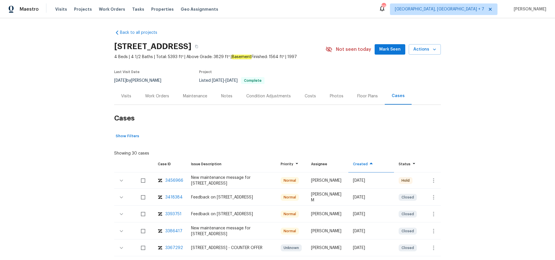
click at [191, 95] on div "Maintenance" at bounding box center [195, 96] width 24 height 6
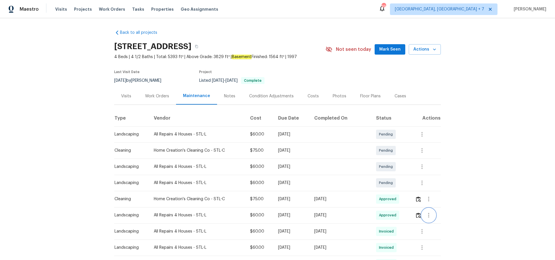
click at [431, 217] on icon "button" at bounding box center [428, 215] width 7 height 7
click at [436, 224] on li "View details" at bounding box center [442, 225] width 40 height 10
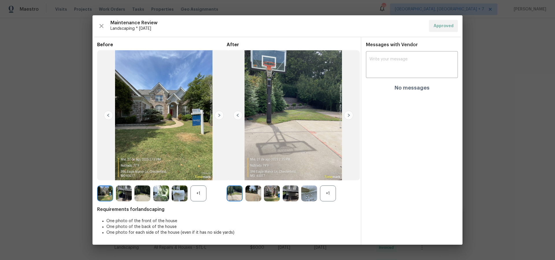
click at [348, 117] on img at bounding box center [348, 115] width 9 height 9
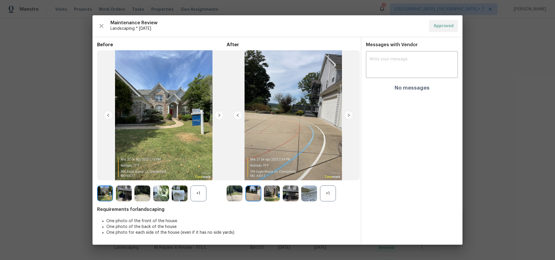
click at [348, 117] on img at bounding box center [348, 115] width 9 height 9
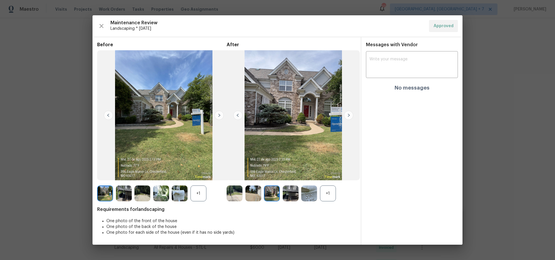
click at [348, 117] on img at bounding box center [348, 115] width 9 height 9
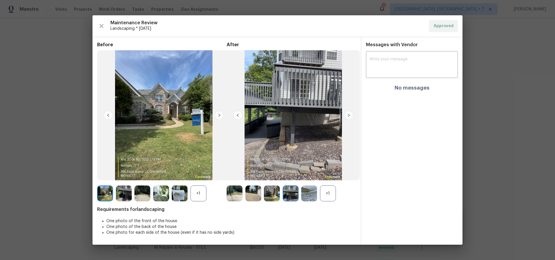
click at [348, 117] on img at bounding box center [348, 115] width 9 height 9
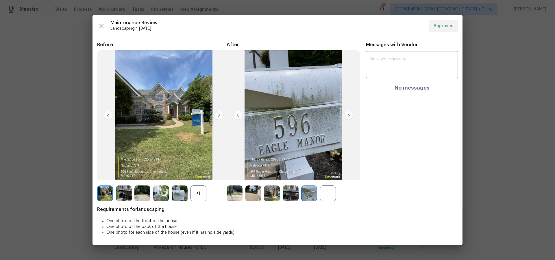
click at [348, 117] on img at bounding box center [348, 115] width 9 height 9
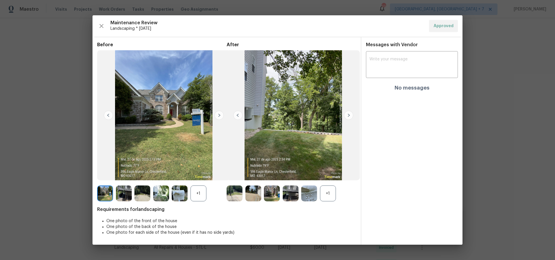
click at [348, 117] on img at bounding box center [348, 115] width 9 height 9
click at [102, 26] on icon "button" at bounding box center [101, 26] width 4 height 4
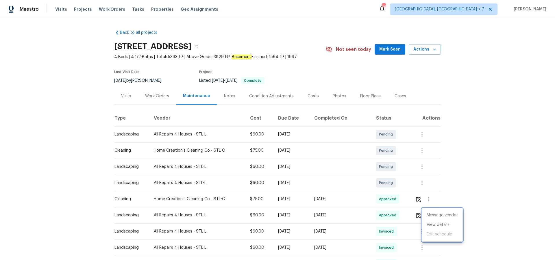
click at [127, 97] on div at bounding box center [277, 130] width 555 height 260
click at [125, 95] on div "Visits" at bounding box center [126, 96] width 10 height 6
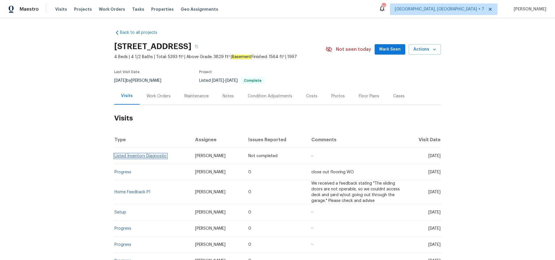
click at [132, 156] on link "Listed Inventory Diagnostic" at bounding box center [140, 156] width 52 height 4
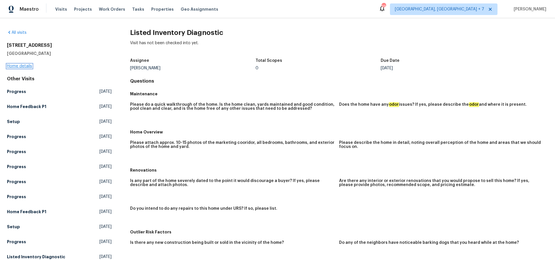
click at [23, 66] on link "Home details" at bounding box center [19, 66] width 25 height 4
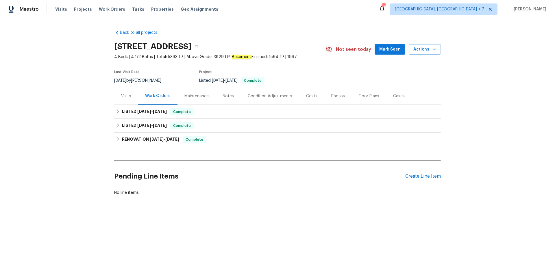
click at [125, 96] on div "Visits" at bounding box center [126, 96] width 10 height 6
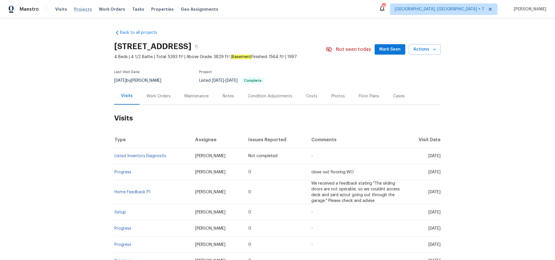
click at [83, 11] on span "Projects" at bounding box center [83, 9] width 18 height 6
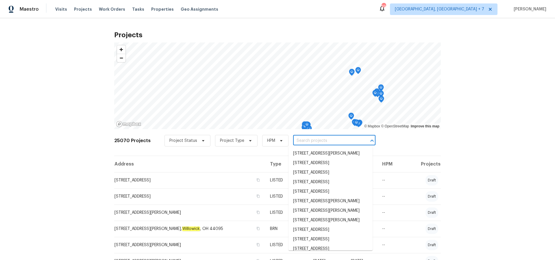
click at [320, 141] on input "text" at bounding box center [326, 140] width 66 height 9
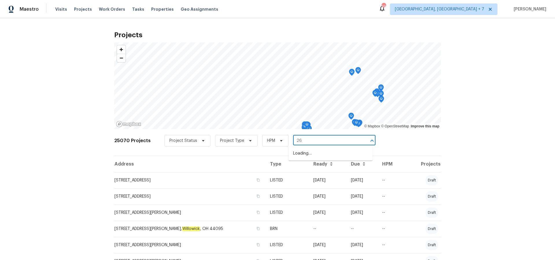
type input "26 t"
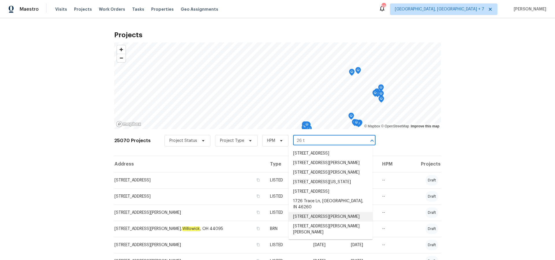
click at [313, 222] on li "[STREET_ADDRESS][PERSON_NAME]" at bounding box center [330, 217] width 84 height 10
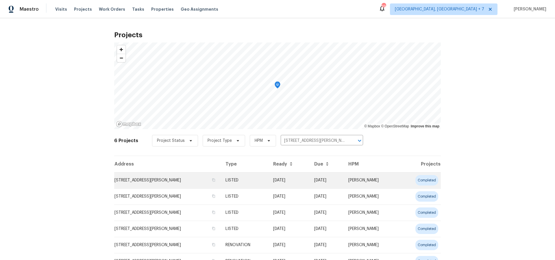
click at [135, 180] on td "[STREET_ADDRESS][PERSON_NAME]" at bounding box center [167, 180] width 107 height 16
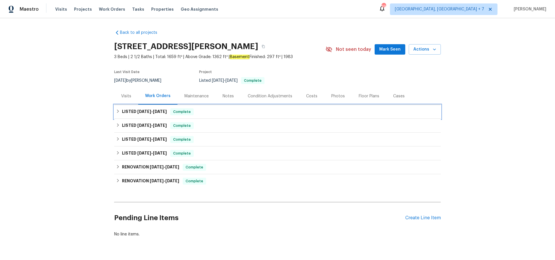
click at [146, 111] on span "[DATE]" at bounding box center [144, 112] width 14 height 4
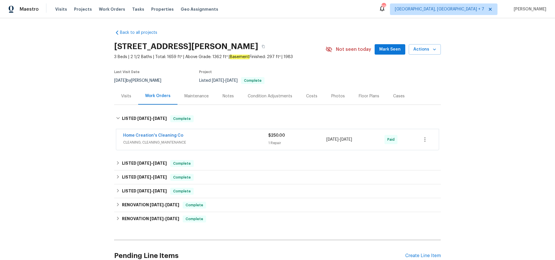
click at [395, 97] on div "Cases" at bounding box center [399, 96] width 12 height 6
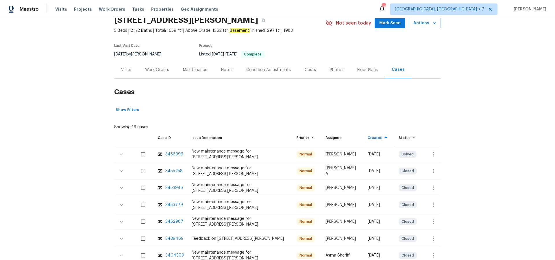
scroll to position [33, 0]
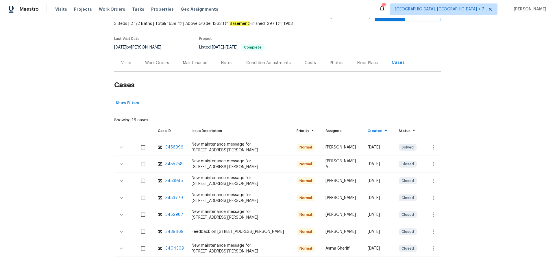
click at [173, 146] on div "3456996" at bounding box center [174, 148] width 18 height 6
click at [174, 230] on div "3439469" at bounding box center [174, 232] width 18 height 6
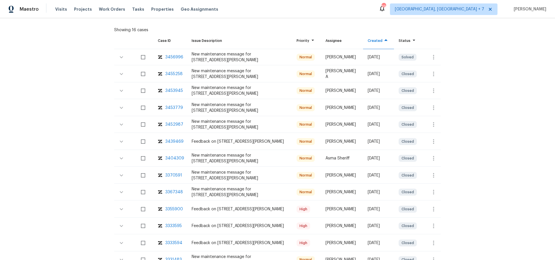
scroll to position [133, 0]
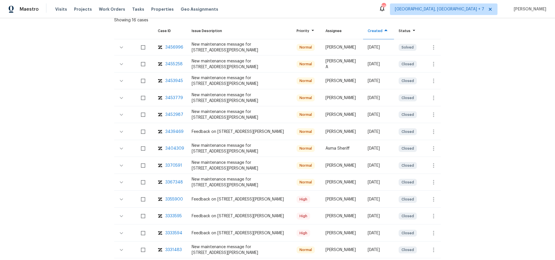
click at [176, 199] on div "3355900" at bounding box center [174, 200] width 18 height 6
click at [179, 215] on div "3333595" at bounding box center [173, 216] width 16 height 6
click at [84, 9] on span "Projects" at bounding box center [83, 9] width 18 height 6
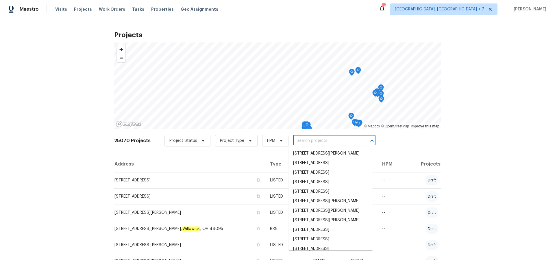
click at [307, 139] on input "text" at bounding box center [326, 140] width 66 height 9
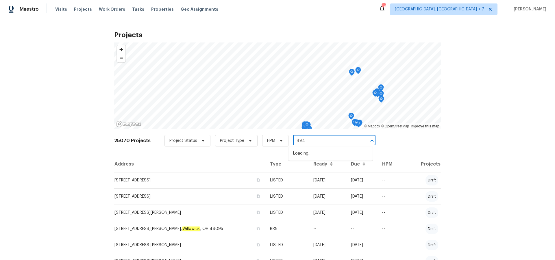
type input "4947"
click at [306, 177] on li "[STREET_ADDRESS][PERSON_NAME]" at bounding box center [330, 173] width 84 height 10
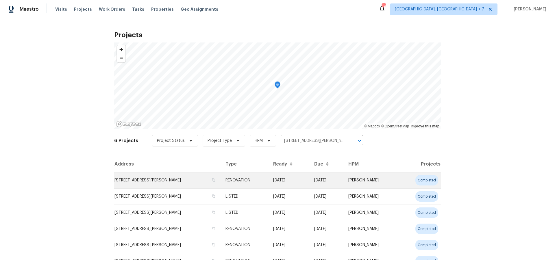
click at [156, 182] on td "[STREET_ADDRESS][PERSON_NAME]" at bounding box center [167, 180] width 107 height 16
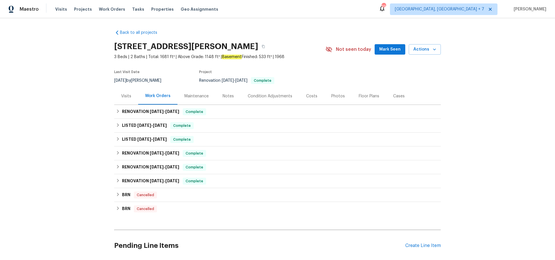
click at [400, 95] on div "Cases" at bounding box center [399, 96] width 12 height 6
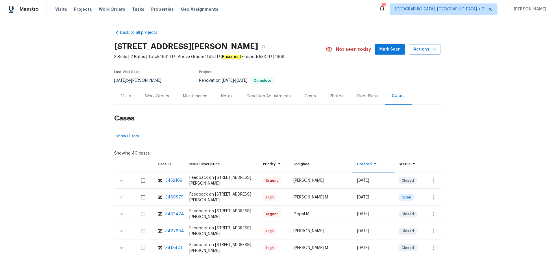
click at [178, 180] on div "3452169" at bounding box center [173, 181] width 17 height 6
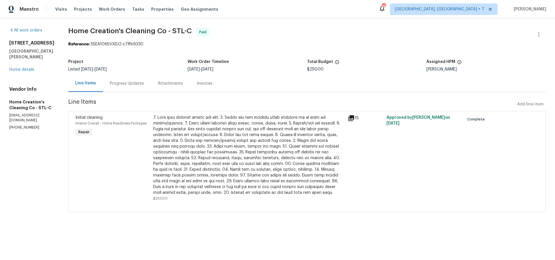
click at [349, 118] on icon at bounding box center [351, 118] width 6 height 6
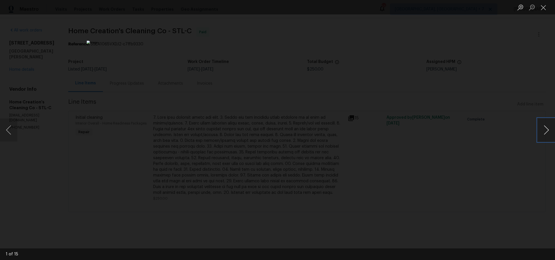
click at [547, 130] on button "Next image" at bounding box center [546, 130] width 17 height 23
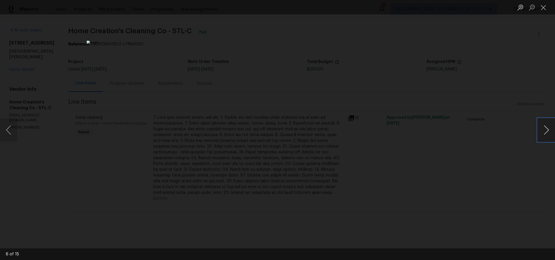
click at [547, 130] on button "Next image" at bounding box center [546, 130] width 17 height 23
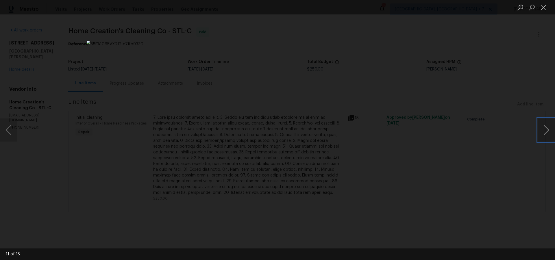
click at [547, 130] on button "Next image" at bounding box center [546, 130] width 17 height 23
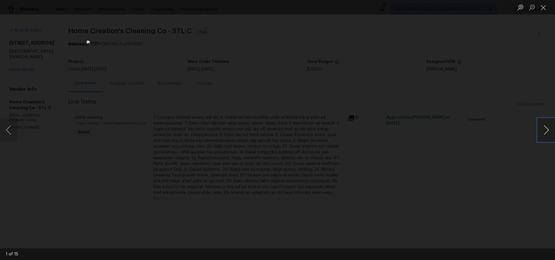
click at [547, 130] on button "Next image" at bounding box center [546, 130] width 17 height 23
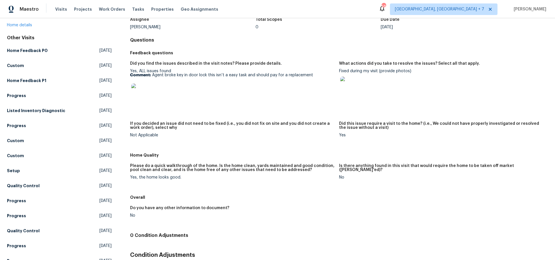
scroll to position [39, 0]
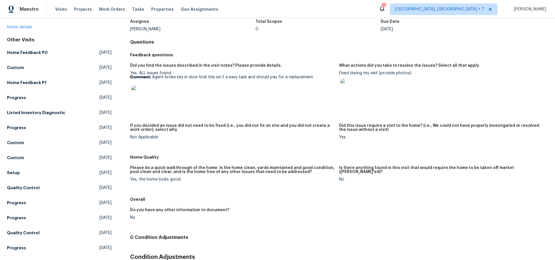
click at [141, 95] on img at bounding box center [140, 95] width 18 height 18
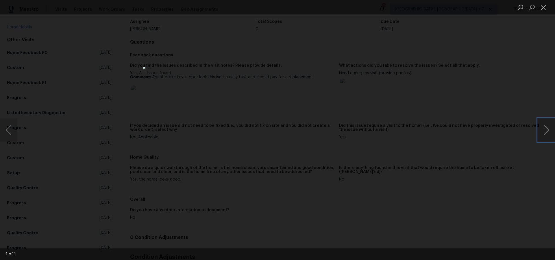
click at [549, 131] on button "Next image" at bounding box center [546, 130] width 17 height 23
click at [545, 131] on button "Next image" at bounding box center [546, 130] width 17 height 23
drag, startPoint x: 547, startPoint y: 9, endPoint x: 542, endPoint y: 11, distance: 5.3
click at [547, 9] on button "Close lightbox" at bounding box center [544, 7] width 12 height 10
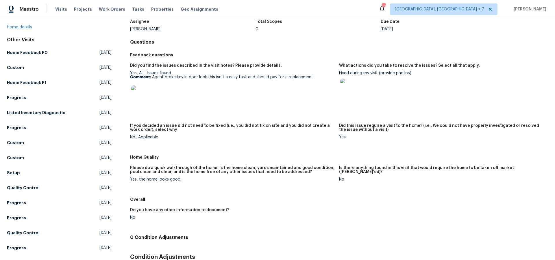
click at [356, 86] on img at bounding box center [349, 88] width 18 height 18
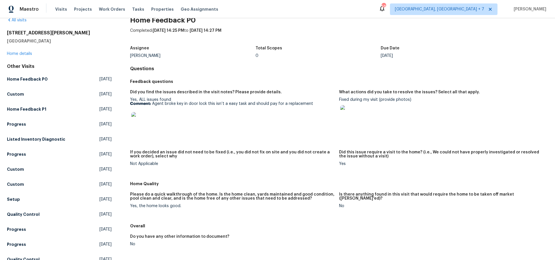
scroll to position [2, 0]
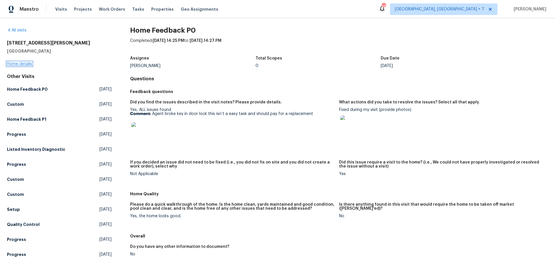
click at [23, 64] on link "Home details" at bounding box center [19, 64] width 25 height 4
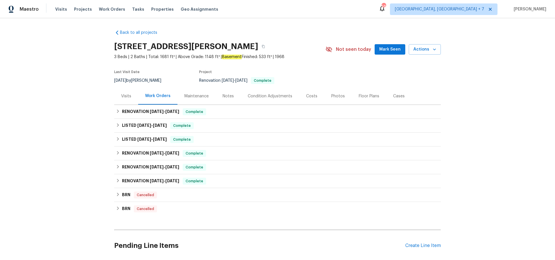
click at [230, 96] on div "Notes" at bounding box center [228, 96] width 11 height 6
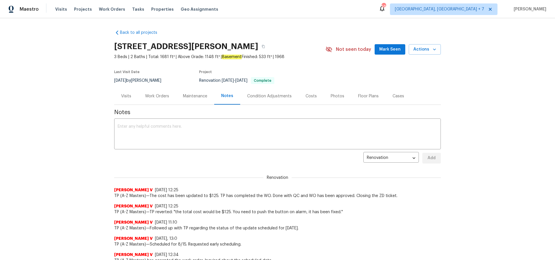
click at [130, 94] on div "Visits" at bounding box center [126, 96] width 10 height 6
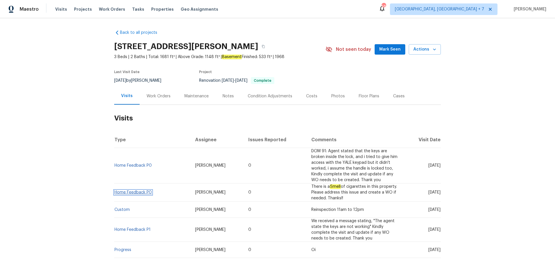
click at [139, 194] on link "Home Feedback P0" at bounding box center [132, 192] width 37 height 4
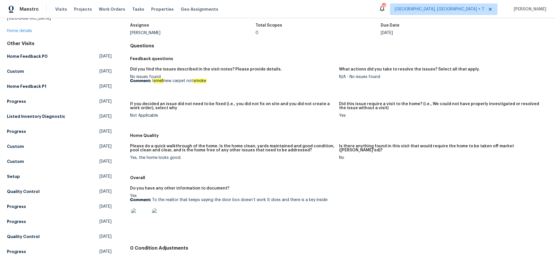
scroll to position [42, 0]
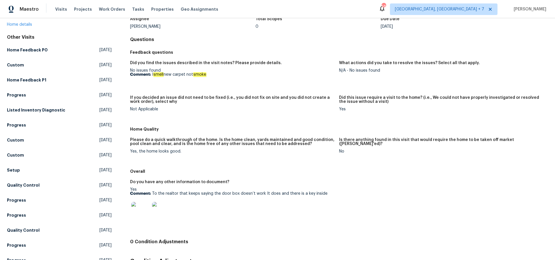
click at [140, 215] on img at bounding box center [140, 211] width 18 height 18
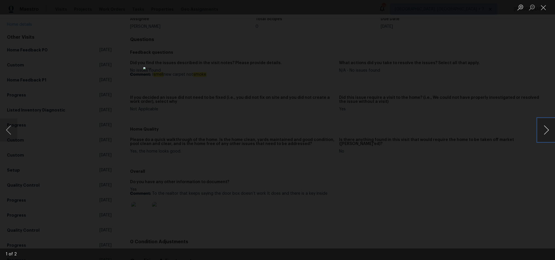
click at [544, 135] on button "Next image" at bounding box center [546, 130] width 17 height 23
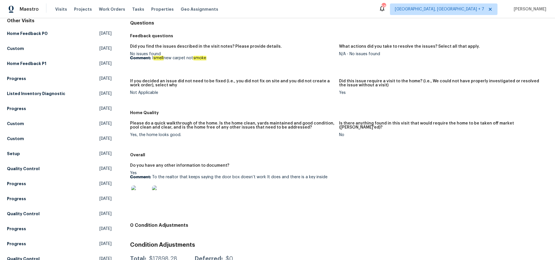
scroll to position [0, 0]
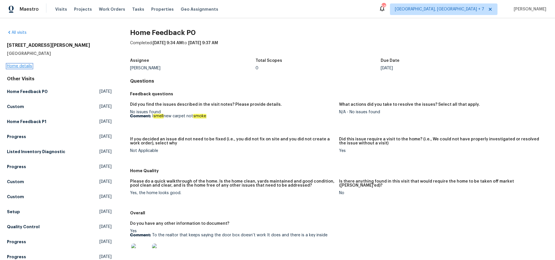
click at [30, 66] on link "Home details" at bounding box center [19, 66] width 25 height 4
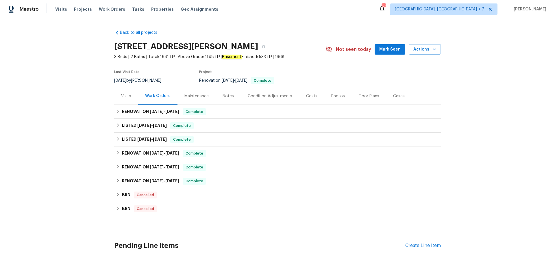
click at [53, 9] on div "Maestro Visits Projects Work Orders Tasks Properties Geo Assignments" at bounding box center [112, 9] width 225 height 12
click at [60, 9] on span "Visits" at bounding box center [61, 9] width 12 height 6
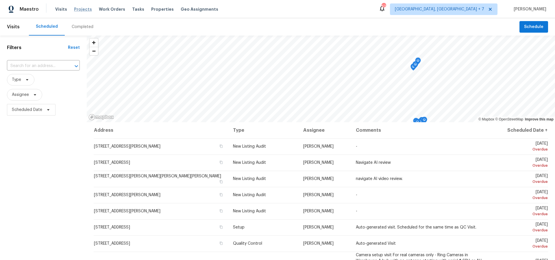
click at [86, 9] on span "Projects" at bounding box center [83, 9] width 18 height 6
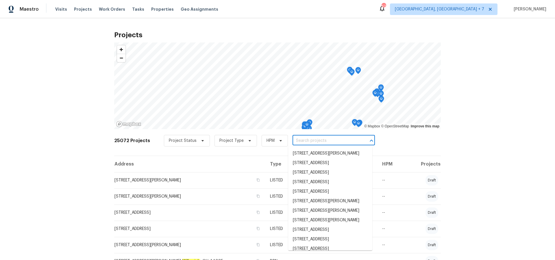
click at [302, 141] on input "text" at bounding box center [326, 140] width 66 height 9
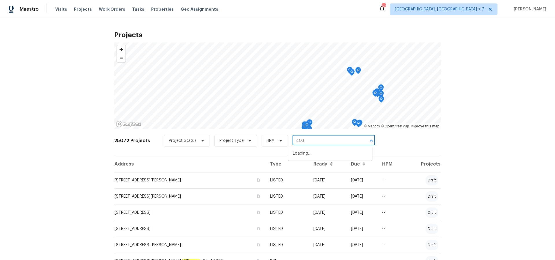
type input "4033"
click at [301, 165] on li "4033 Treeshadow Dr, Saint Peters, MO 63376" at bounding box center [330, 163] width 84 height 10
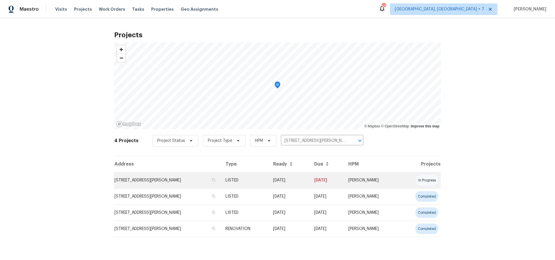
click at [150, 182] on td "4033 Treeshadow Dr, Saint Peters, MO 63376" at bounding box center [167, 180] width 107 height 16
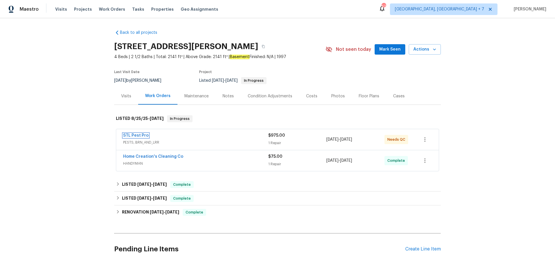
click at [143, 135] on link "STL Pest Pro" at bounding box center [135, 136] width 25 height 4
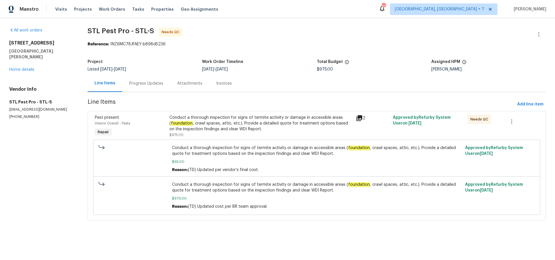
click at [359, 119] on icon at bounding box center [359, 118] width 7 height 7
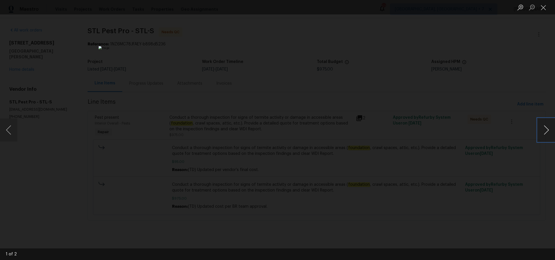
click at [545, 132] on button "Next image" at bounding box center [546, 130] width 17 height 23
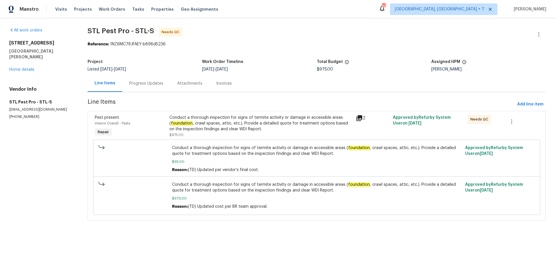
click at [143, 84] on div "Progress Updates" at bounding box center [146, 84] width 34 height 6
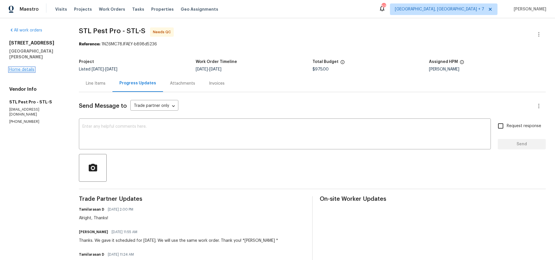
click at [20, 68] on link "Home details" at bounding box center [21, 70] width 25 height 4
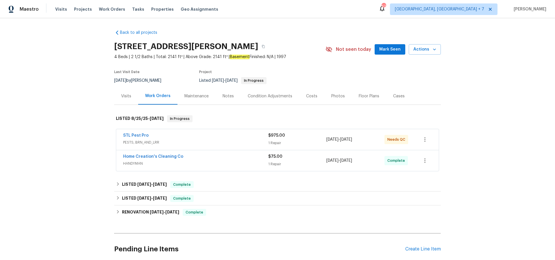
click at [137, 154] on span "Home Creation's Cleaning Co" at bounding box center [153, 157] width 60 height 6
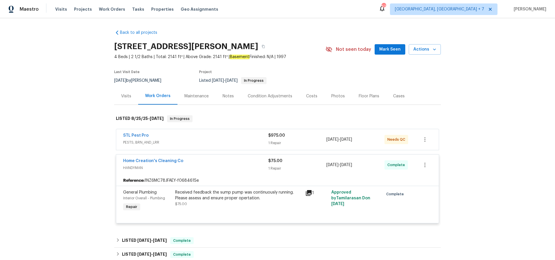
click at [307, 193] on icon at bounding box center [309, 193] width 6 height 6
click at [399, 97] on div "Cases" at bounding box center [399, 96] width 12 height 6
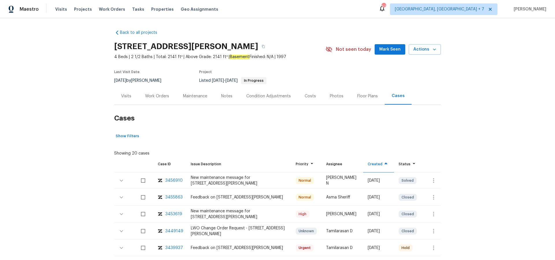
scroll to position [1, 0]
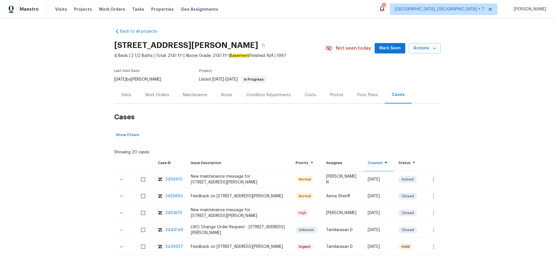
click at [173, 213] on div "3453619" at bounding box center [173, 213] width 17 height 6
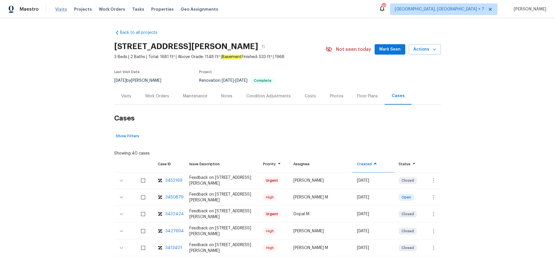
click at [63, 9] on span "Visits" at bounding box center [61, 9] width 12 height 6
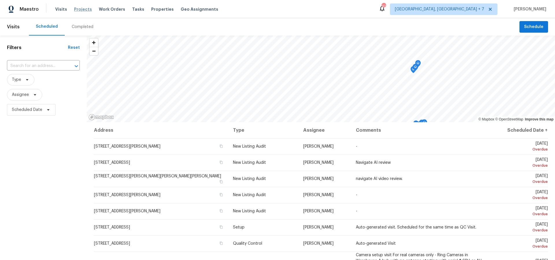
click at [85, 10] on span "Projects" at bounding box center [83, 9] width 18 height 6
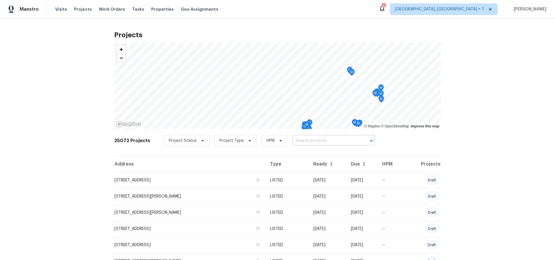
click at [335, 140] on input "text" at bounding box center [326, 140] width 66 height 9
type input "1214"
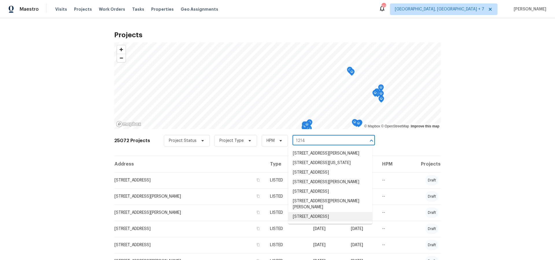
click at [338, 222] on li "1214 Sanctuary Pl # 34, Columbus, OH 43230" at bounding box center [330, 217] width 84 height 10
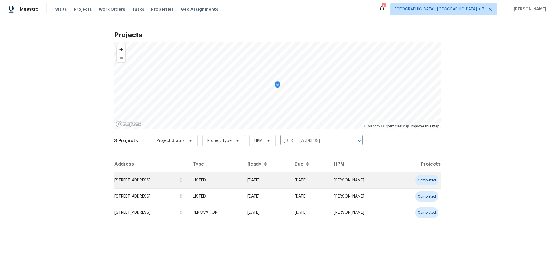
click at [172, 180] on td "1214 Sanctuary Pl # 34, Columbus, OH 43230" at bounding box center [151, 180] width 74 height 16
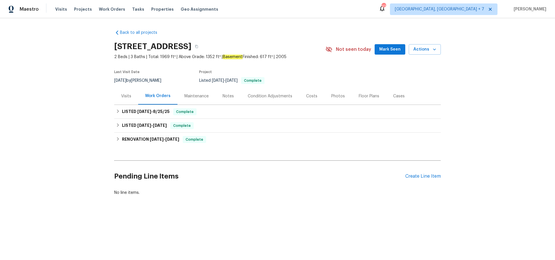
click at [127, 96] on div "Visits" at bounding box center [126, 96] width 10 height 6
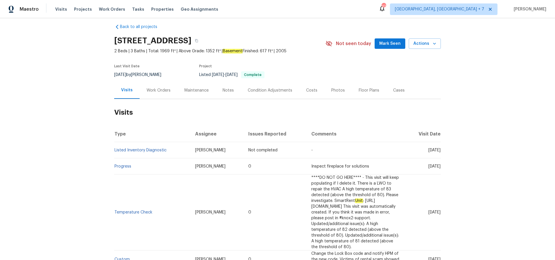
scroll to position [8, 0]
